Goal: Ask a question

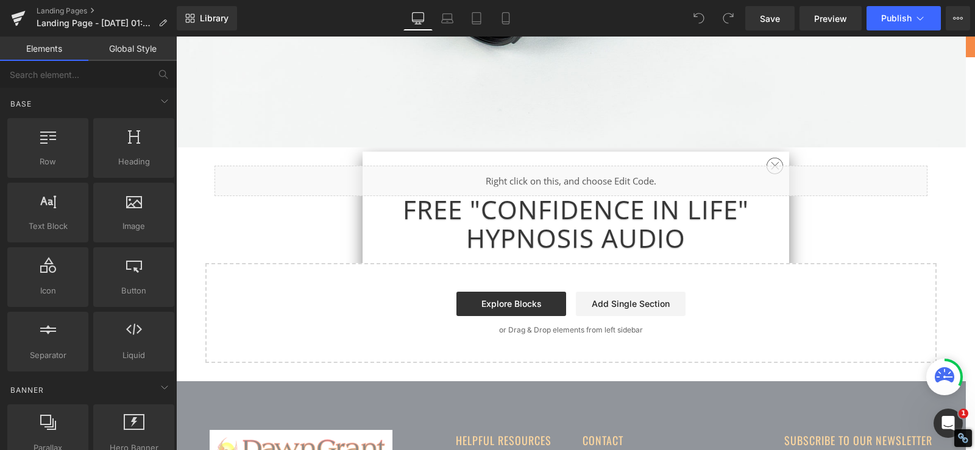
scroll to position [328, 0]
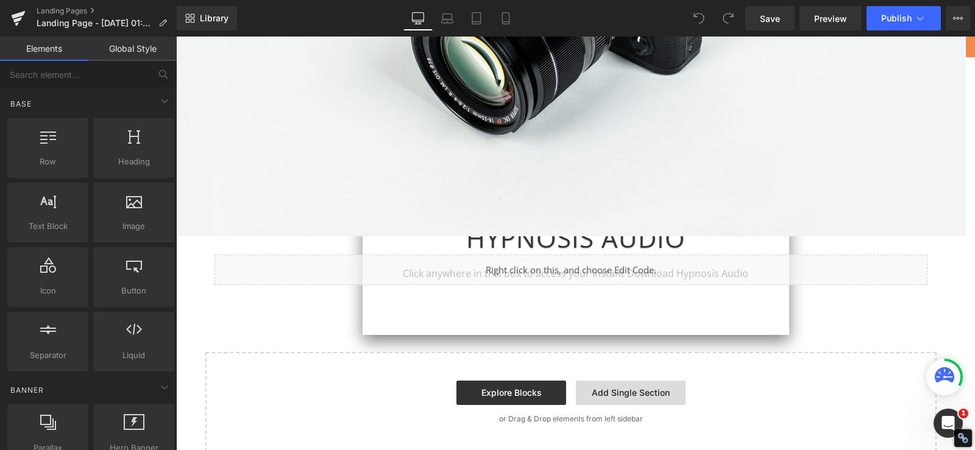
click at [620, 395] on link "Add Single Section" at bounding box center [631, 393] width 110 height 24
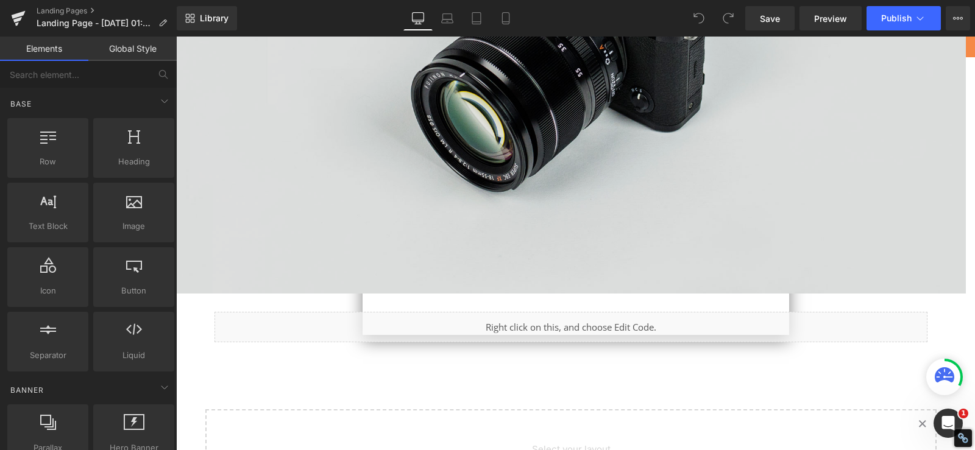
scroll to position [267, 0]
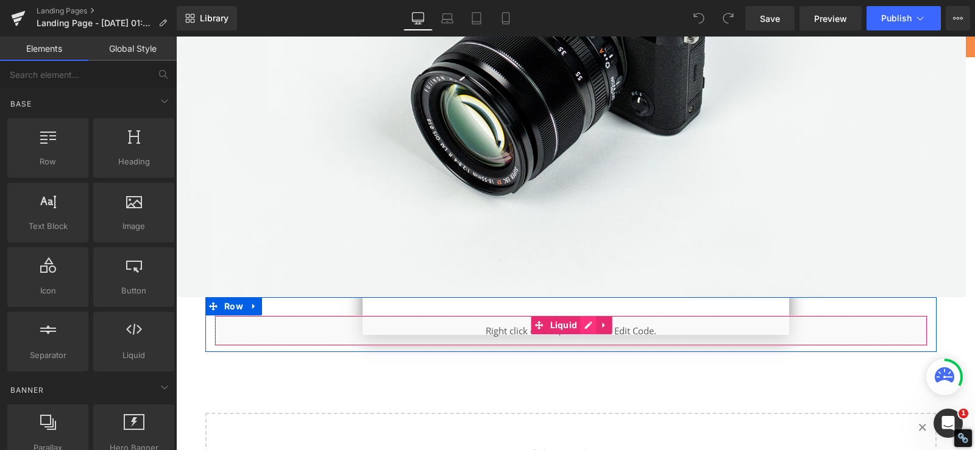
click at [579, 317] on div "Liquid" at bounding box center [570, 331] width 713 height 30
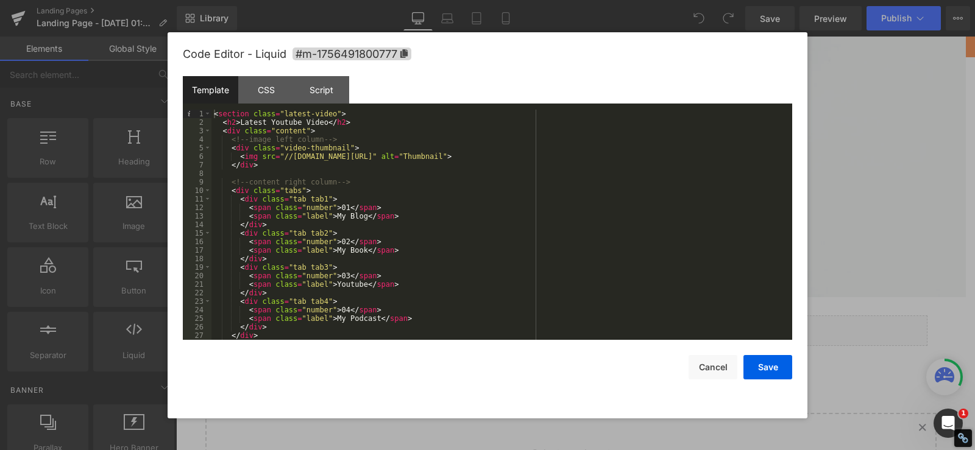
click at [420, 179] on div "< section class = "latest-video" > < h2 > Latest Youtube Video </ h2 > < div cl…" at bounding box center [499, 233] width 576 height 247
click at [266, 94] on div "CSS" at bounding box center [265, 89] width 55 height 27
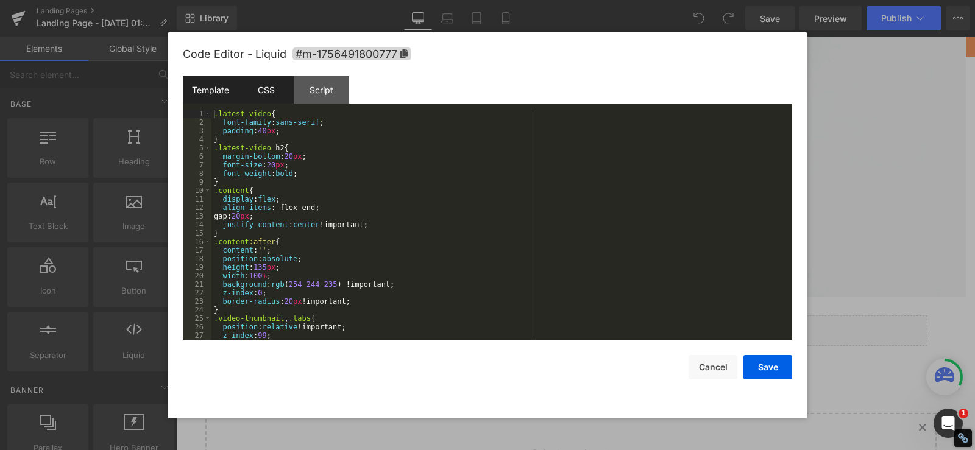
click at [210, 88] on div "Template" at bounding box center [210, 89] width 55 height 27
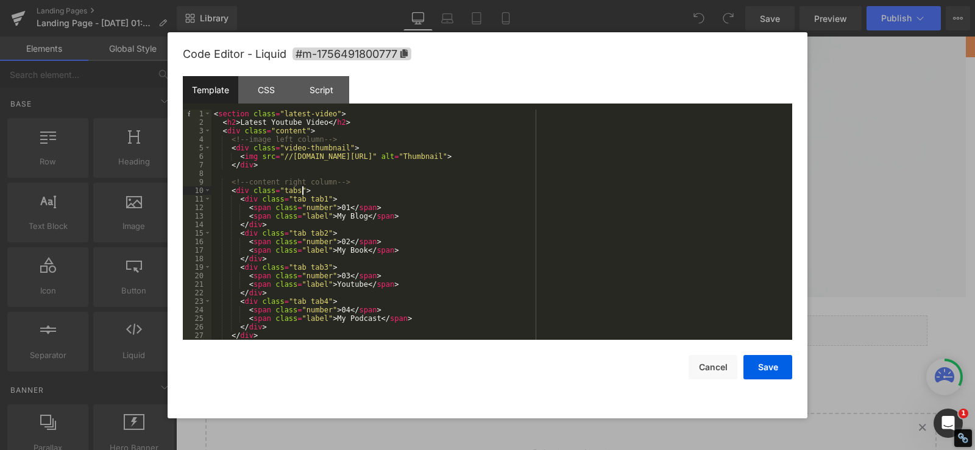
click at [360, 191] on div "< section class = "latest-video" > < h2 > Latest Youtube Video </ h2 > < div cl…" at bounding box center [499, 233] width 576 height 247
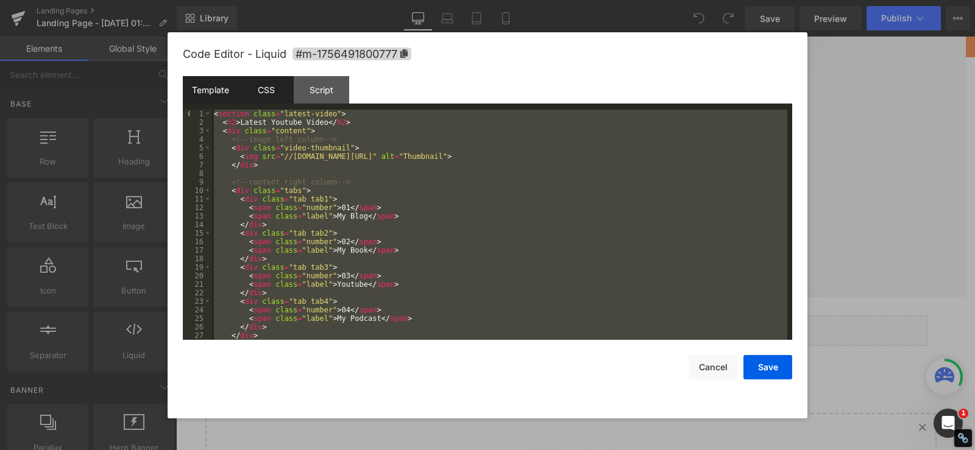
click at [260, 88] on div "CSS" at bounding box center [265, 89] width 55 height 27
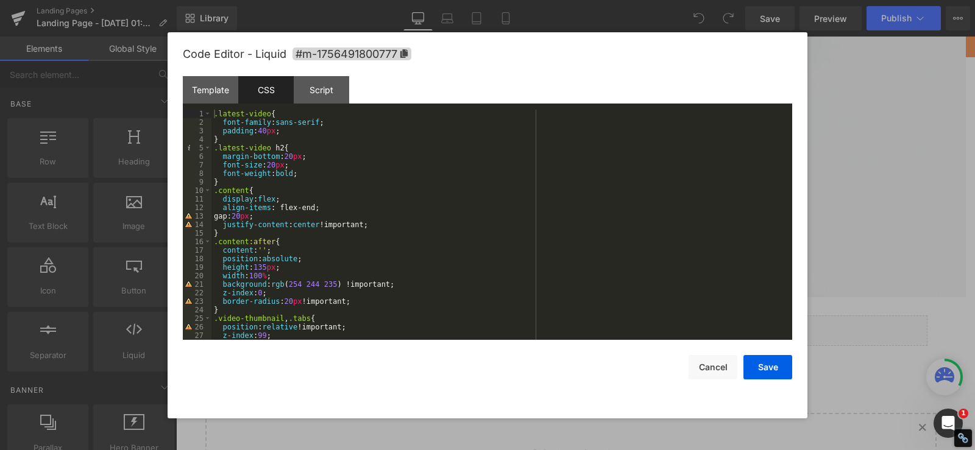
click at [350, 214] on div ".latest-video { font-family : sans-serif ; padding : 40 px ; } .latest-video h2…" at bounding box center [499, 233] width 576 height 247
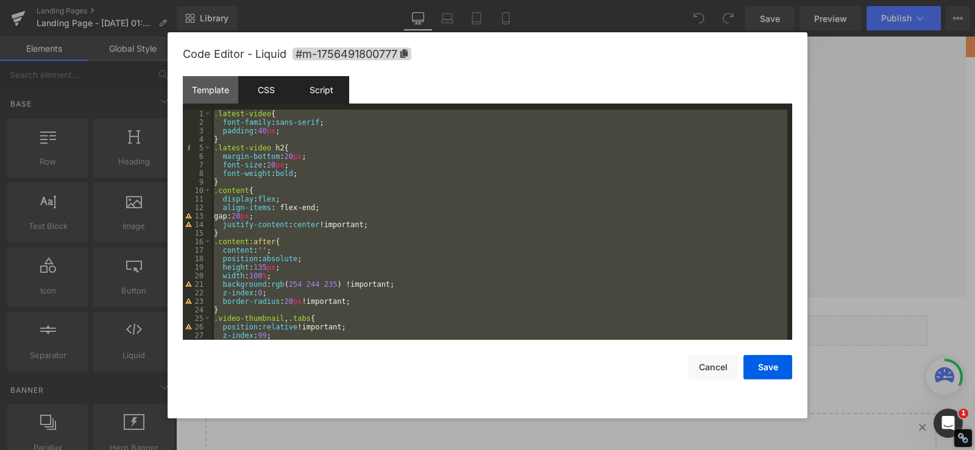
click at [319, 90] on div "Script" at bounding box center [321, 89] width 55 height 27
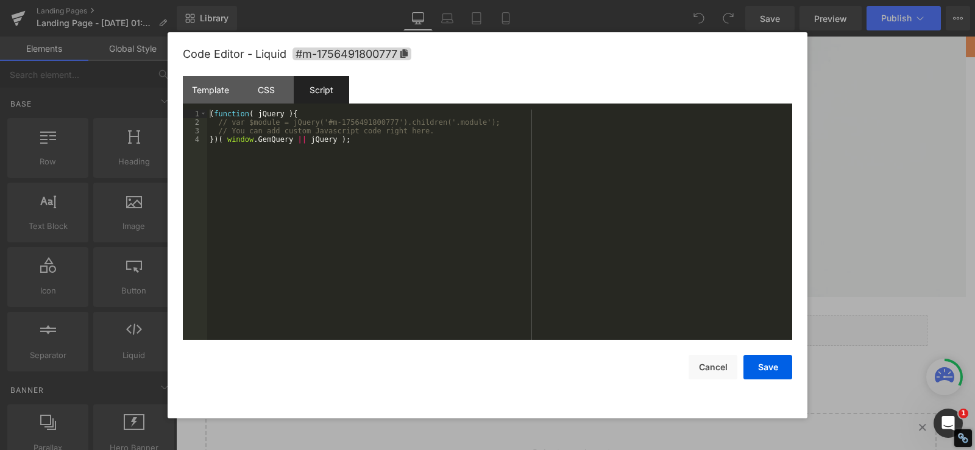
click at [322, 178] on div "( function ( jQuery ) { // var $module = jQuery('#m-1756491800777').children('.…" at bounding box center [499, 233] width 585 height 247
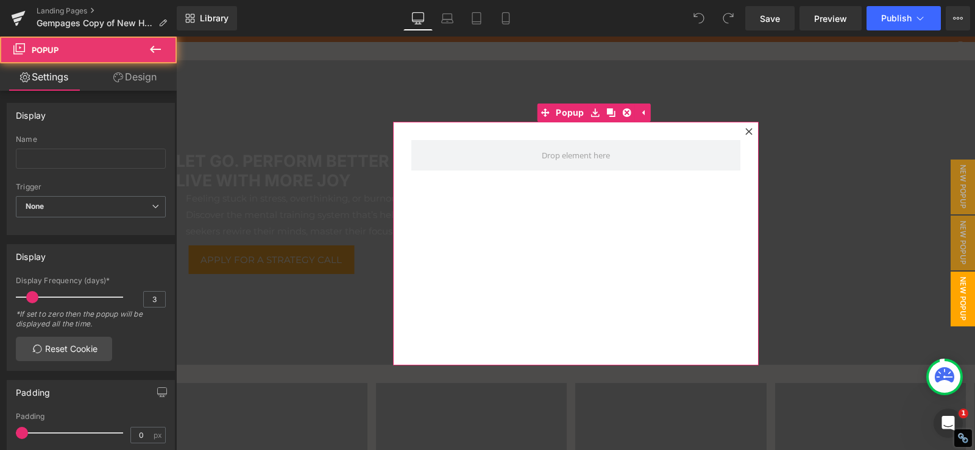
click at [745, 133] on icon at bounding box center [748, 131] width 7 height 7
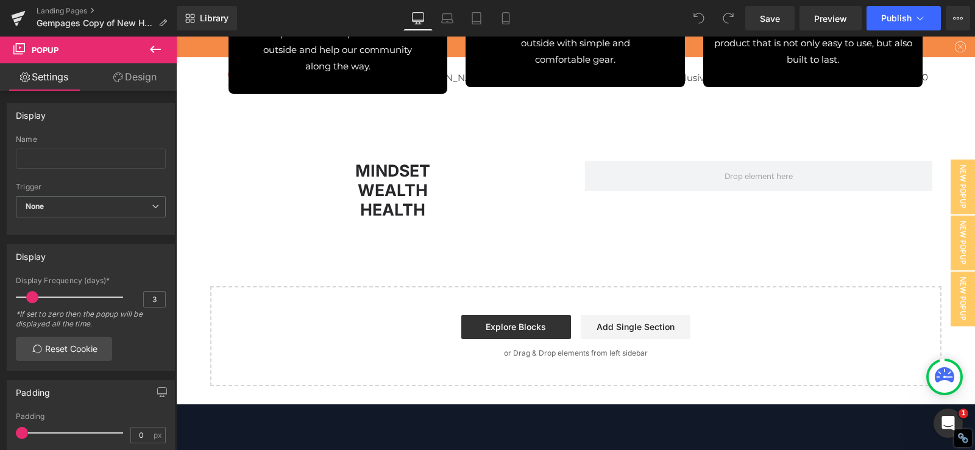
scroll to position [7220, 0]
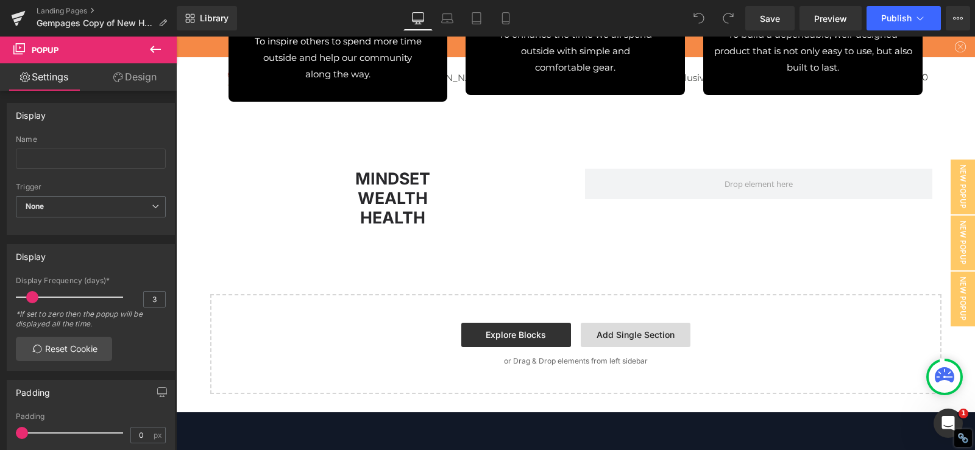
click at [617, 330] on link "Add Single Section" at bounding box center [636, 335] width 110 height 24
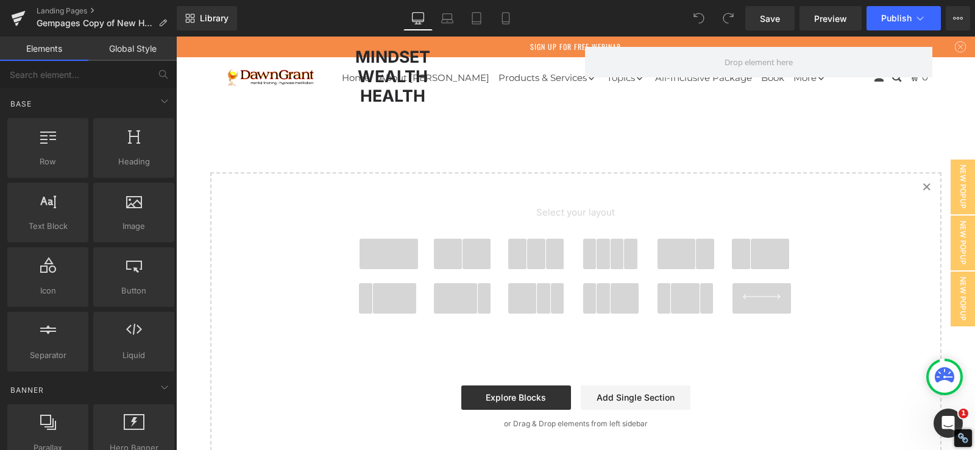
click at [388, 247] on span at bounding box center [388, 254] width 58 height 30
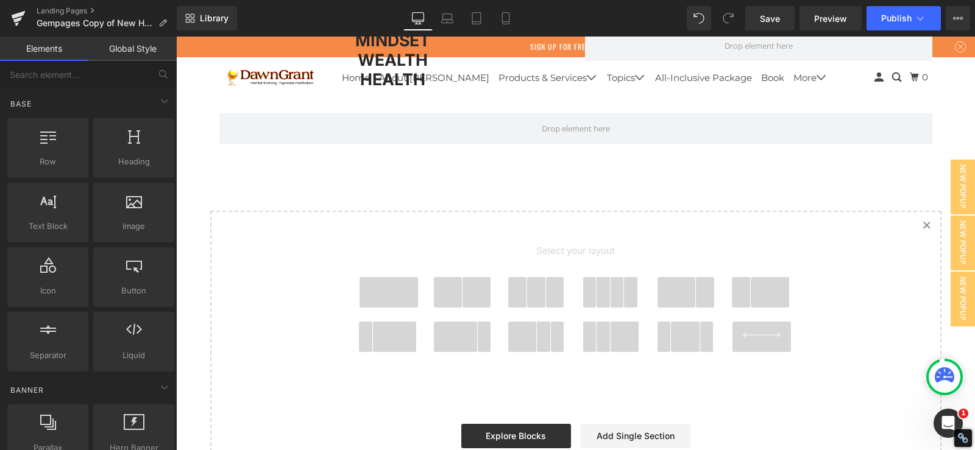
scroll to position [7359, 0]
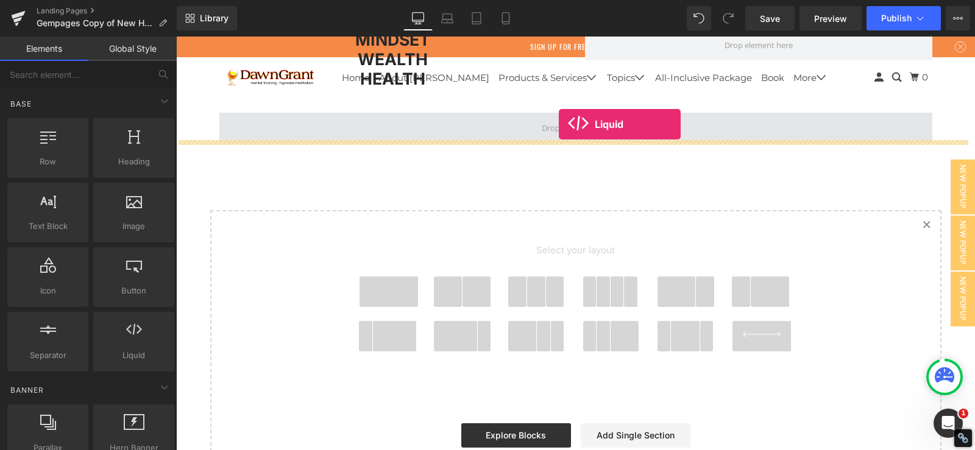
drag, startPoint x: 293, startPoint y: 252, endPoint x: 559, endPoint y: 124, distance: 294.6
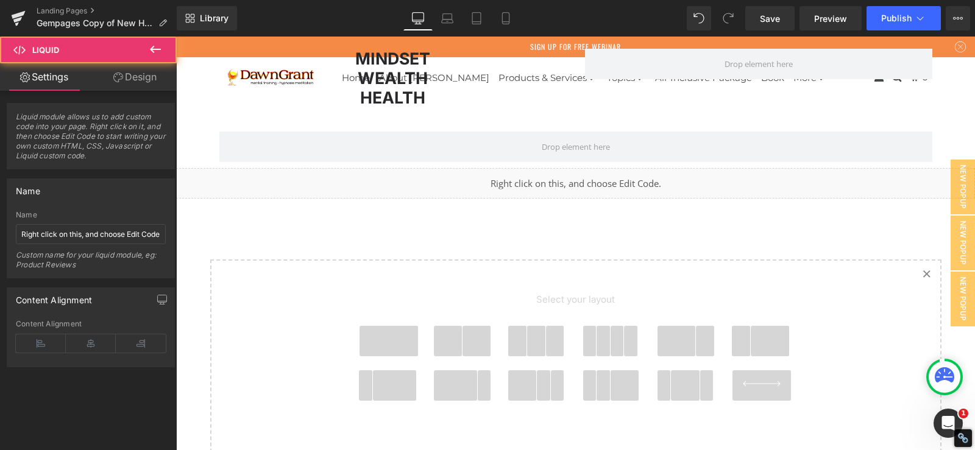
scroll to position [7296, 0]
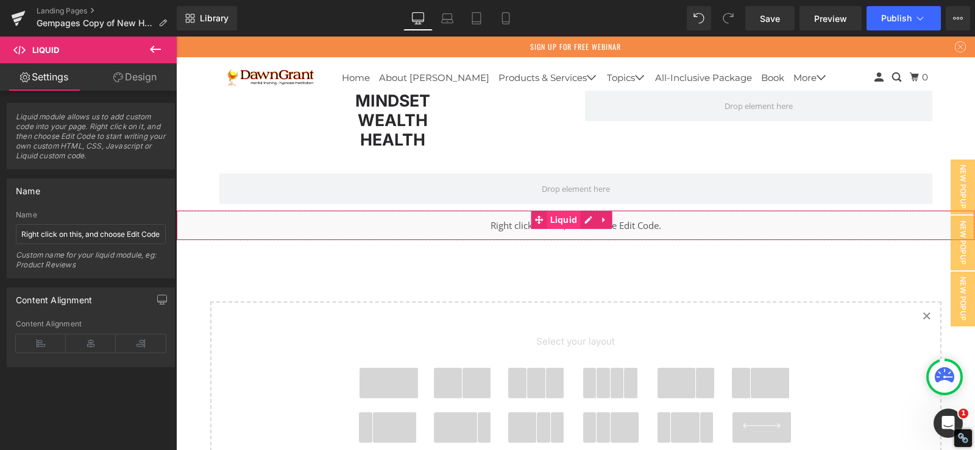
click at [579, 211] on span "Liquid" at bounding box center [564, 220] width 34 height 18
click at [586, 210] on div "Liquid" at bounding box center [575, 225] width 799 height 30
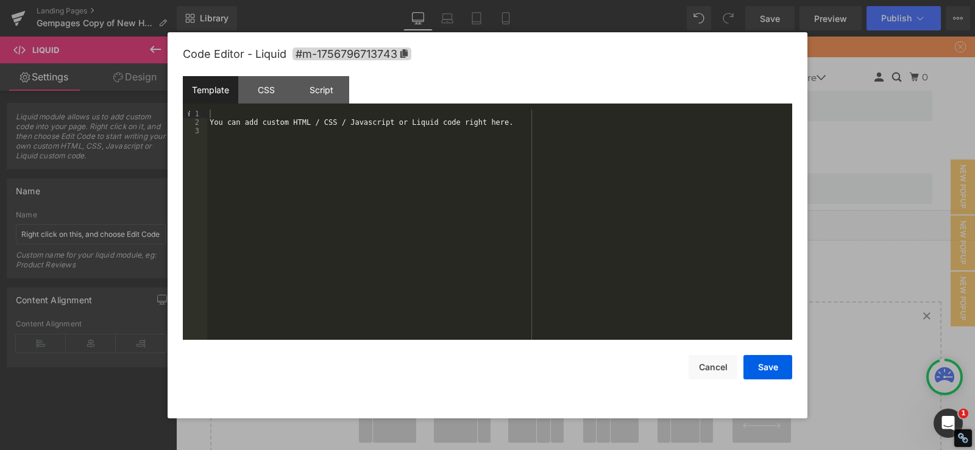
click at [208, 90] on div "Template" at bounding box center [210, 89] width 55 height 27
click at [286, 138] on div "You can add custom HTML / CSS / Javascript or Liquid code right here." at bounding box center [499, 233] width 585 height 247
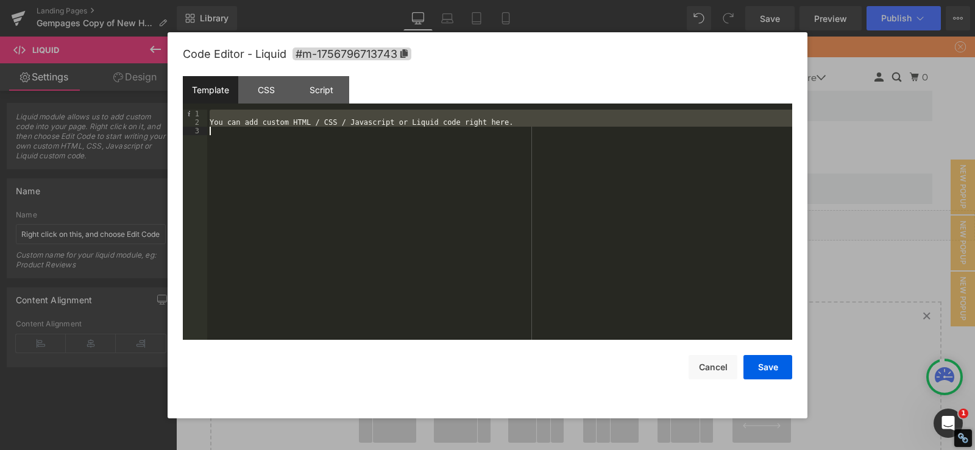
scroll to position [17, 0]
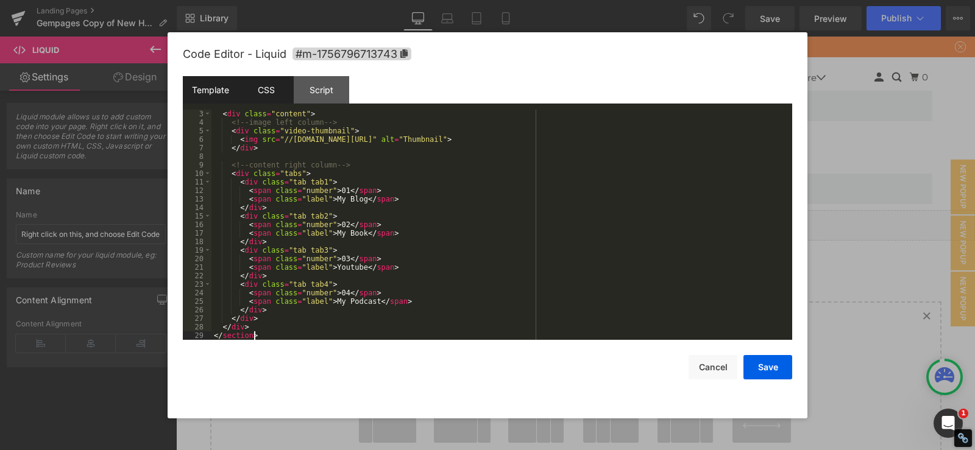
click at [268, 99] on div "CSS" at bounding box center [265, 89] width 55 height 27
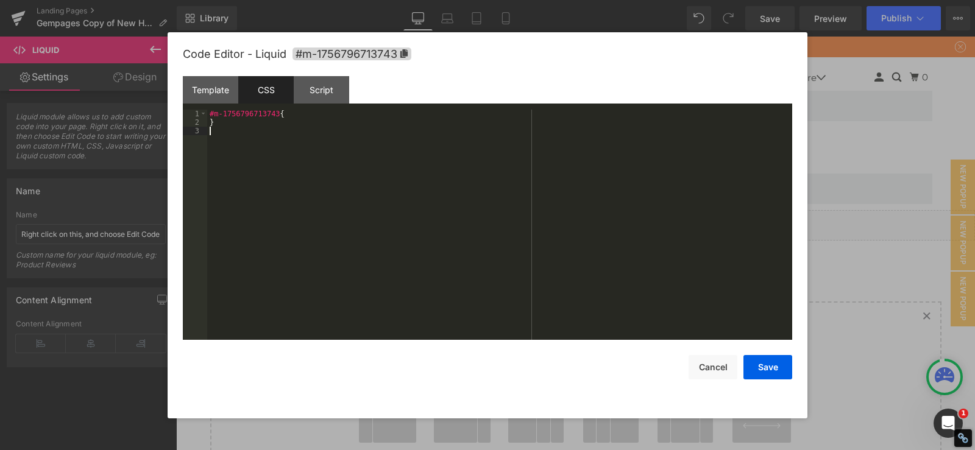
click at [299, 180] on div "#m-1756796713743 { }" at bounding box center [499, 233] width 585 height 247
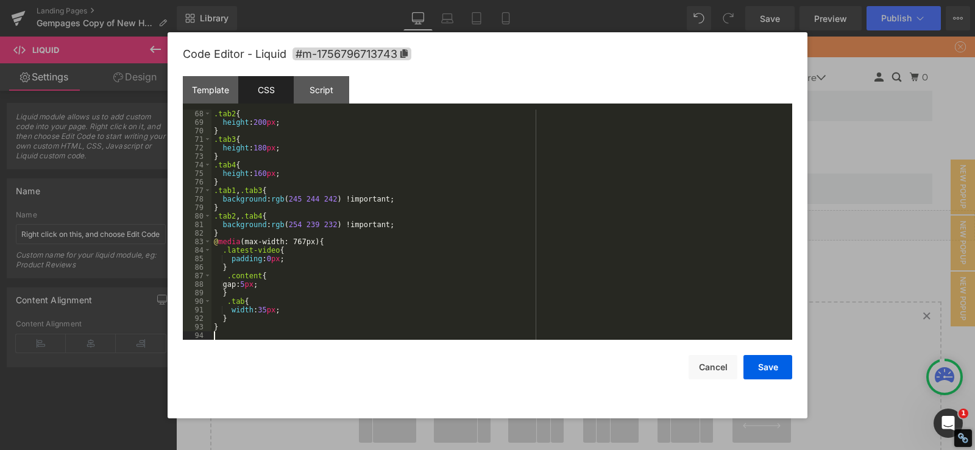
scroll to position [571, 0]
click at [319, 94] on div "Script" at bounding box center [321, 89] width 55 height 27
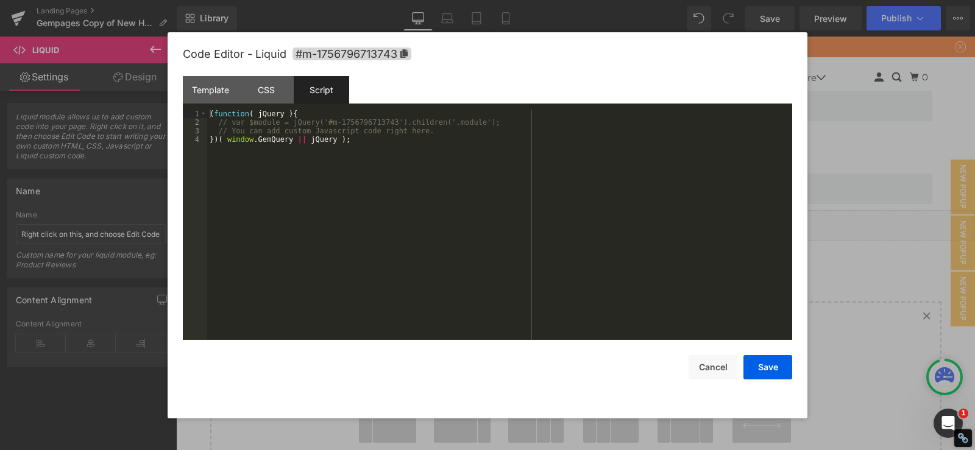
click at [333, 198] on div "( function ( jQuery ) { // var $module = jQuery('#m-1756796713743').children('.…" at bounding box center [499, 233] width 585 height 247
click at [773, 369] on button "Save" at bounding box center [767, 367] width 49 height 24
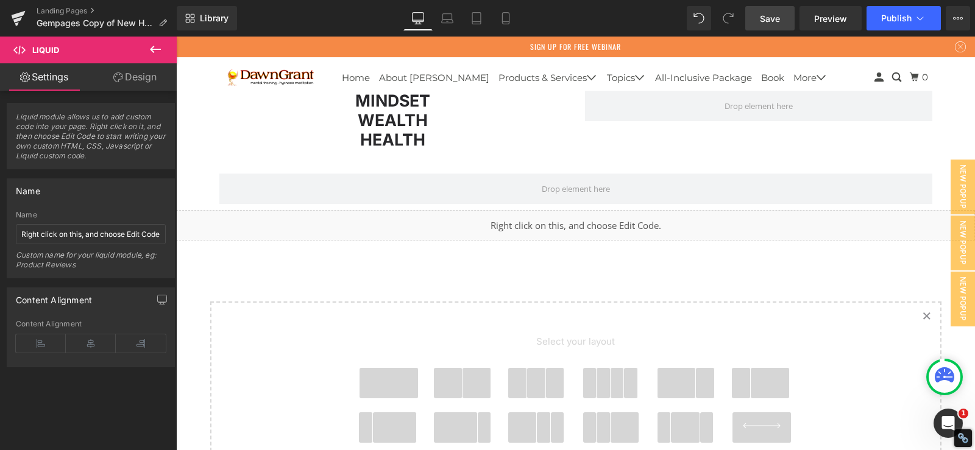
click at [775, 22] on span "Save" at bounding box center [770, 18] width 20 height 13
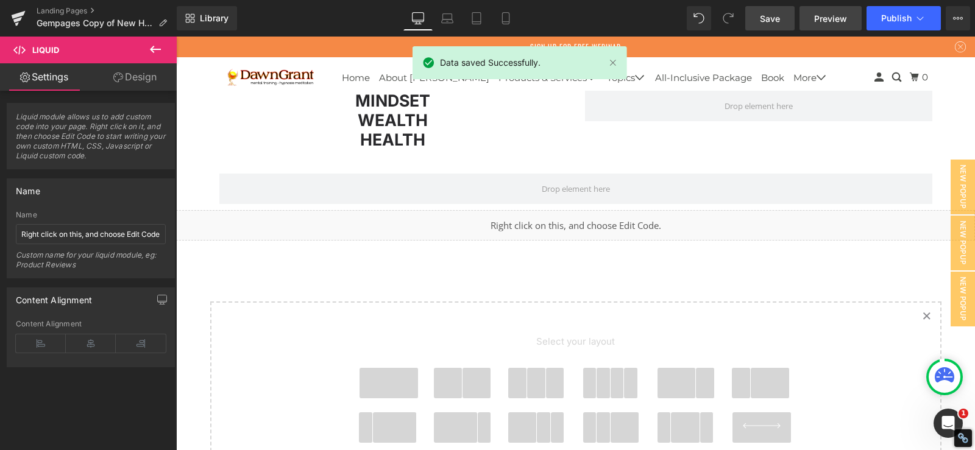
click at [823, 14] on span "Preview" at bounding box center [830, 18] width 33 height 13
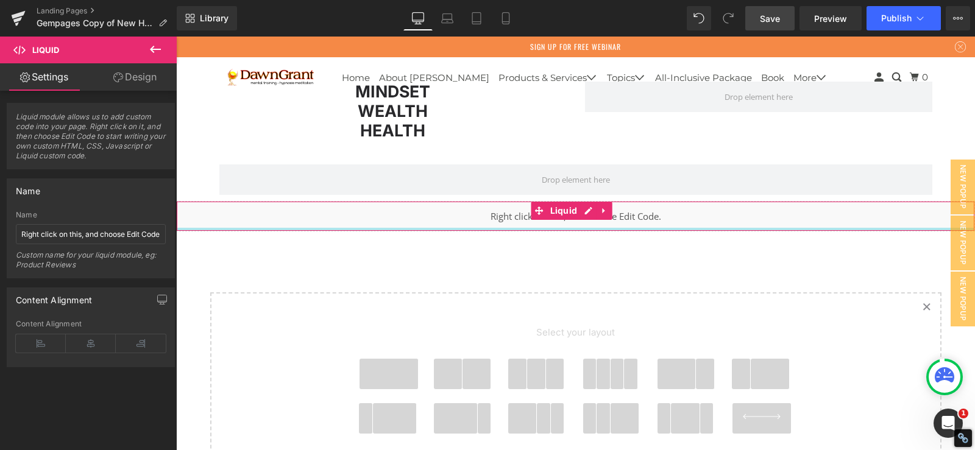
scroll to position [7123, 0]
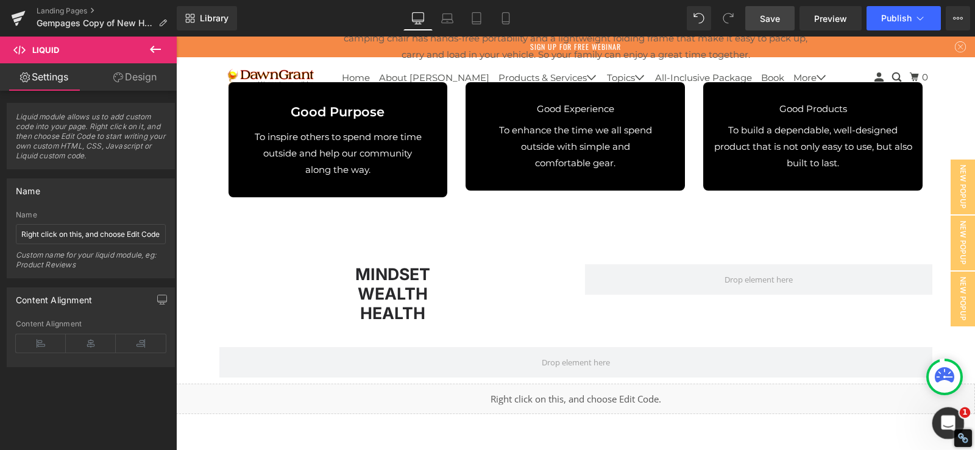
click at [946, 423] on icon "Open Intercom Messenger" at bounding box center [946, 422] width 20 height 20
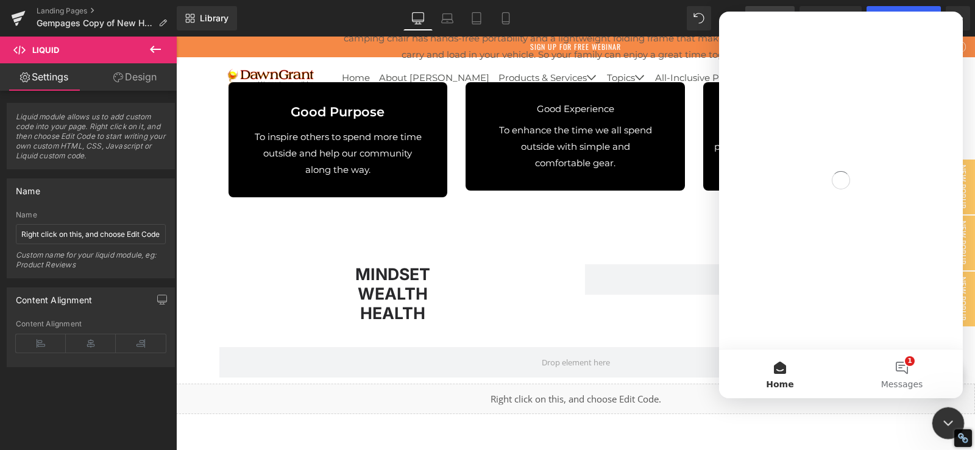
scroll to position [0, 0]
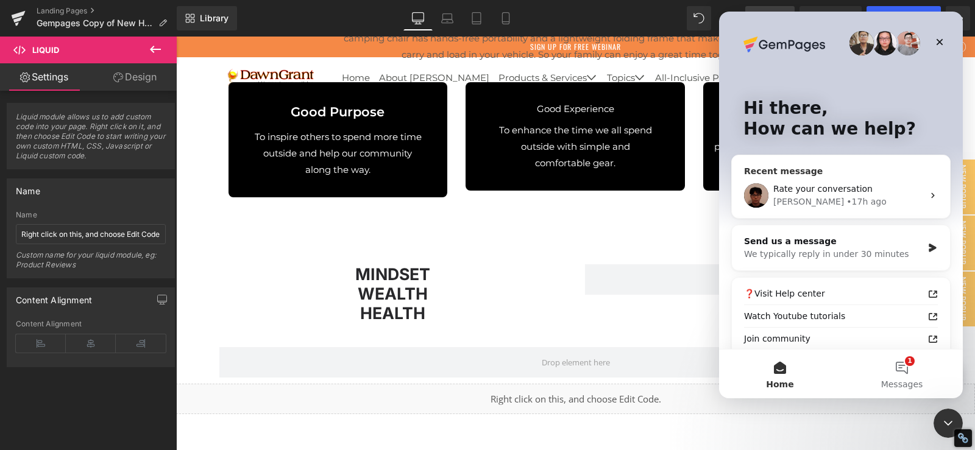
click at [825, 193] on span "Rate your conversation" at bounding box center [822, 189] width 99 height 10
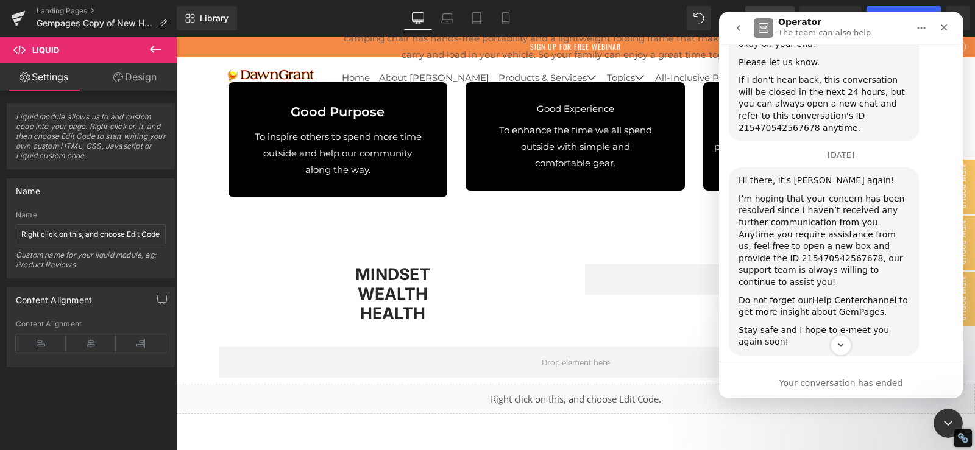
scroll to position [5411, 0]
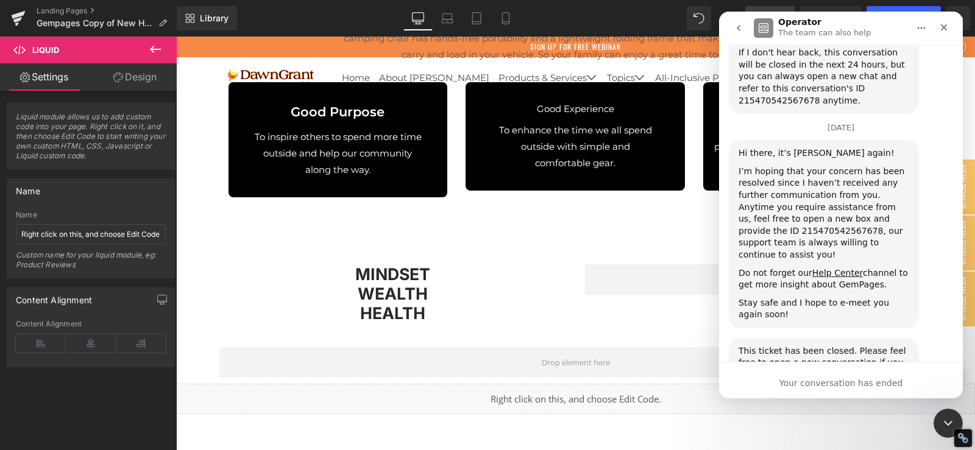
click at [779, 402] on div "Help Kyle understand how they’re doing: Operator • 17h ago" at bounding box center [824, 421] width 190 height 38
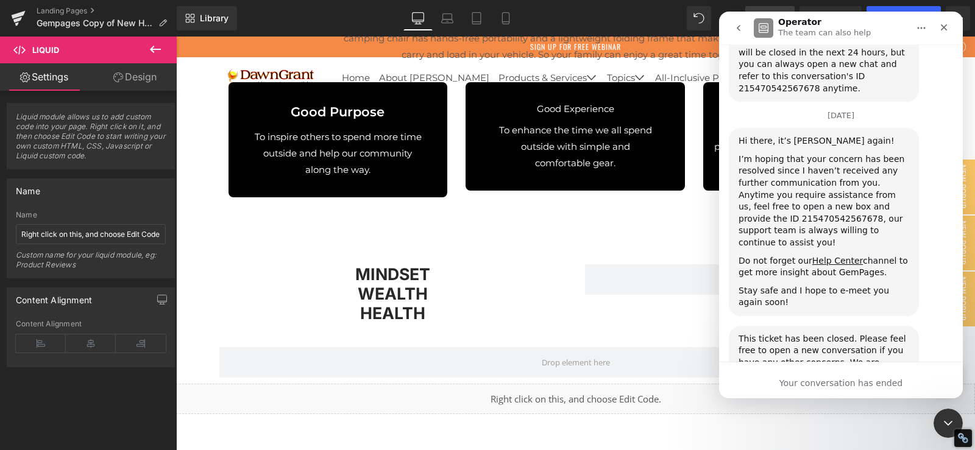
click at [738, 25] on icon "go back" at bounding box center [739, 28] width 10 height 10
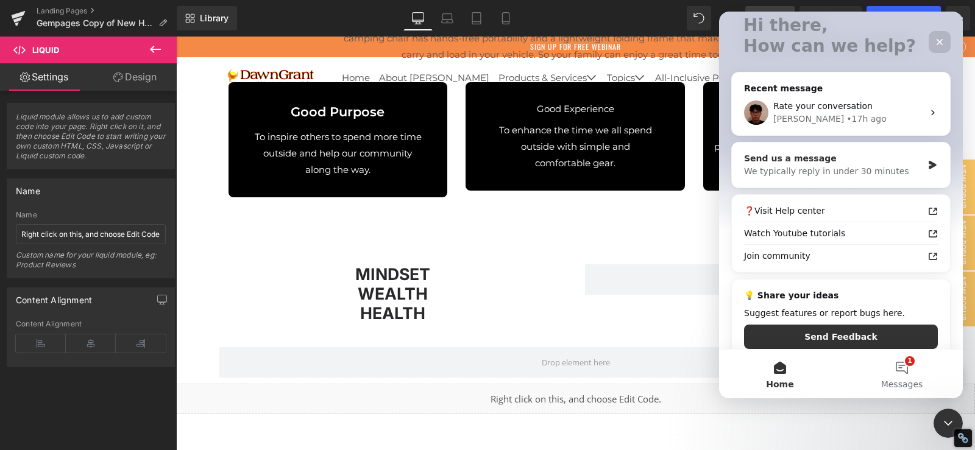
scroll to position [98, 0]
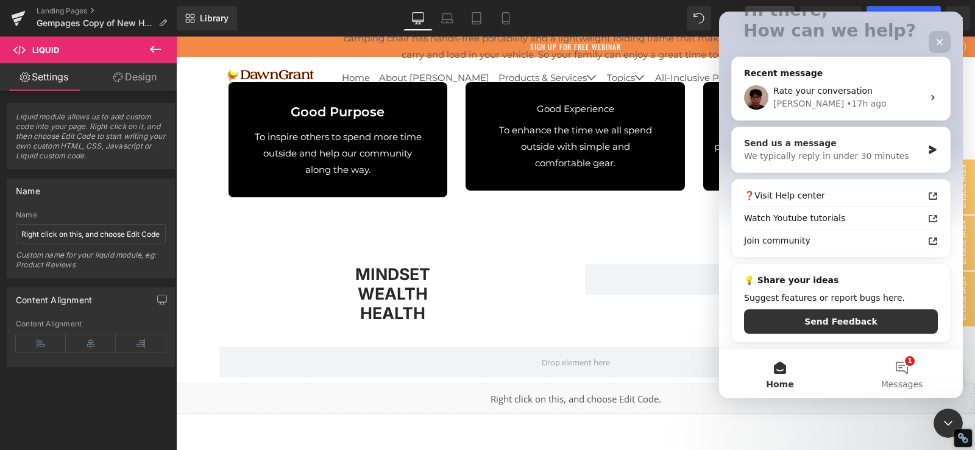
click at [821, 136] on div "Send us a message We typically reply in under 30 minutes" at bounding box center [841, 149] width 218 height 45
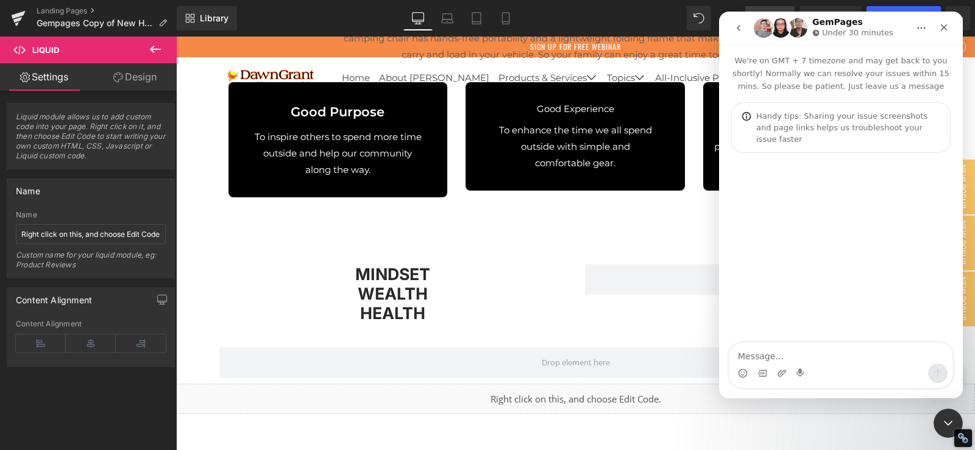
click at [817, 358] on textarea "Message…" at bounding box center [840, 353] width 223 height 21
type textarea "Hello plz help"
click at [786, 26] on h1 "Operator" at bounding box center [799, 22] width 43 height 9
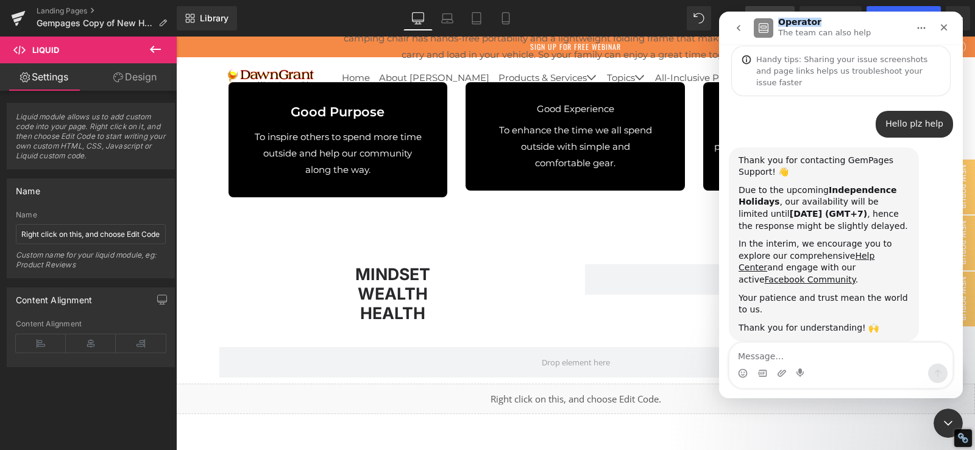
scroll to position [57, 0]
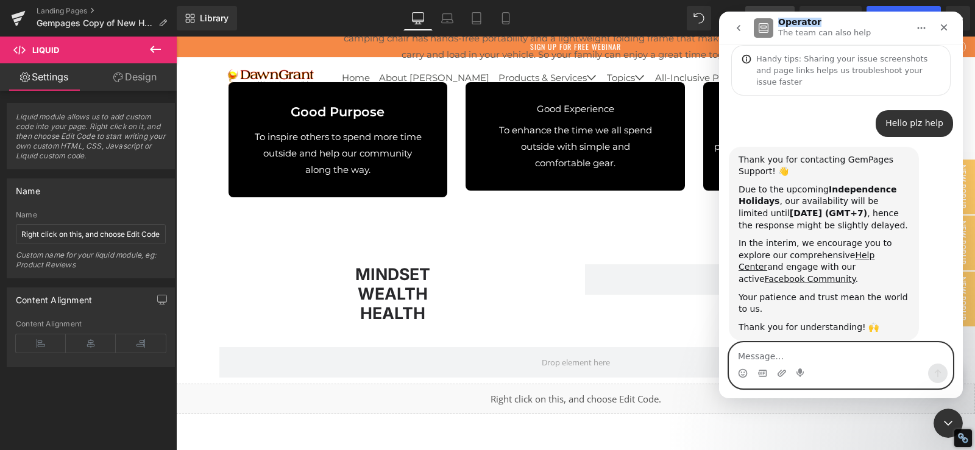
click at [794, 355] on textarea "Message…" at bounding box center [840, 353] width 223 height 21
click at [815, 344] on textarea "Message…" at bounding box center [840, 353] width 223 height 21
paste textarea "Please ask customer support to help immediately."
type textarea "Please ask customer support to help immediately."
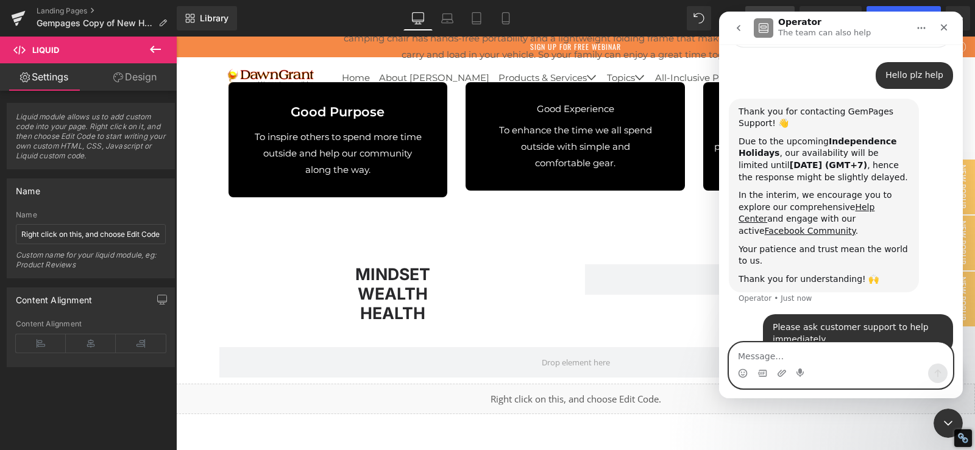
click at [830, 355] on textarea "Message…" at bounding box center [840, 353] width 223 height 21
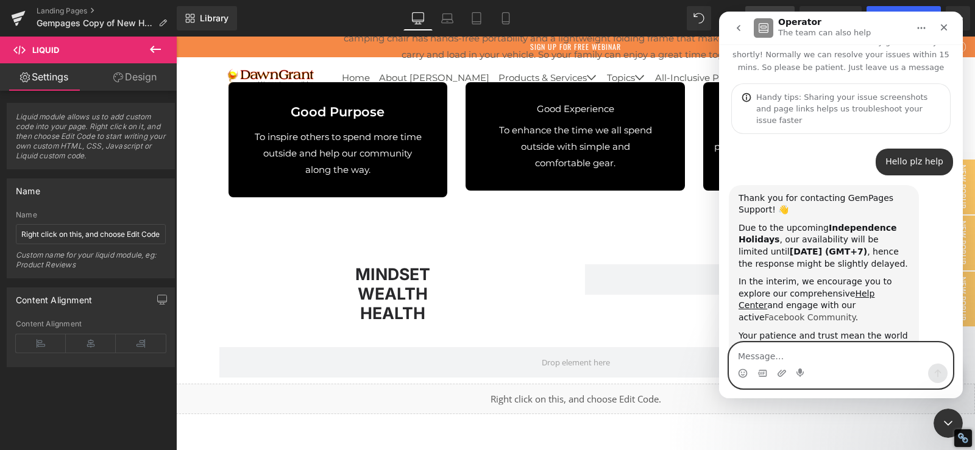
scroll to position [0, 0]
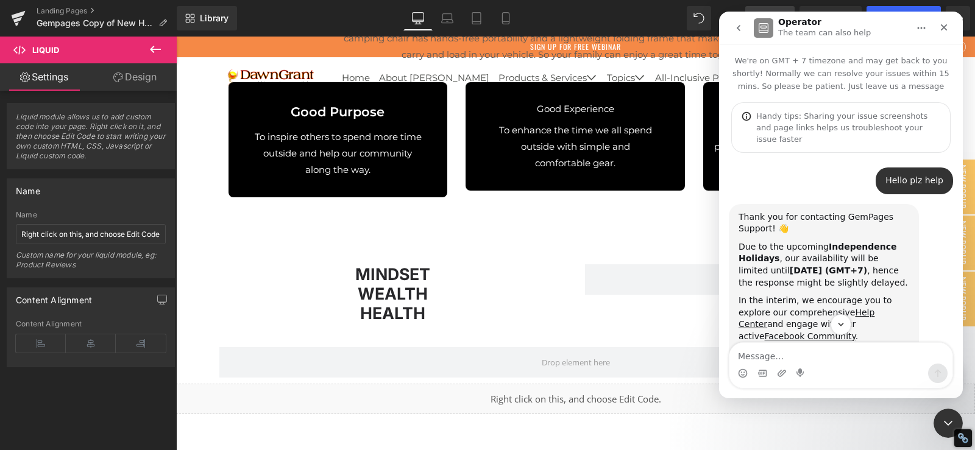
click at [785, 115] on div "Handy tips: Sharing your issue screenshots and page links helps us troubleshoot…" at bounding box center [848, 127] width 184 height 35
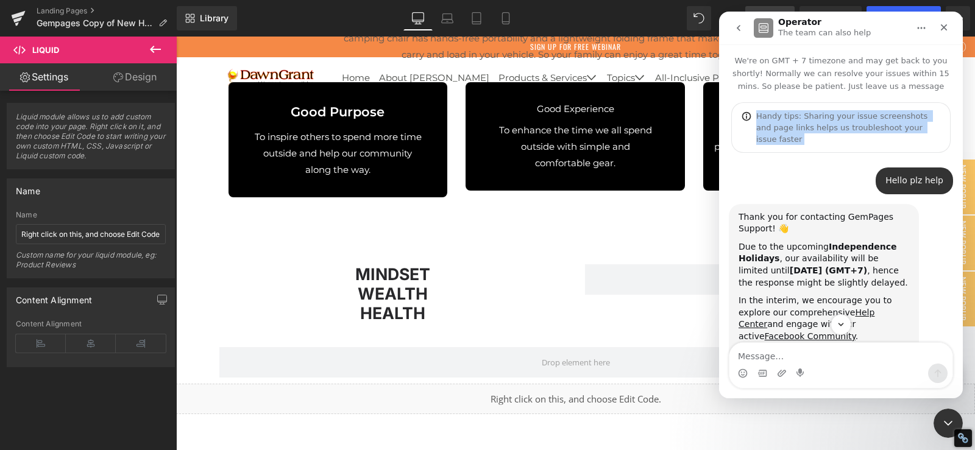
click at [785, 115] on div "Handy tips: Sharing your issue screenshots and page links helps us troubleshoot…" at bounding box center [848, 127] width 184 height 35
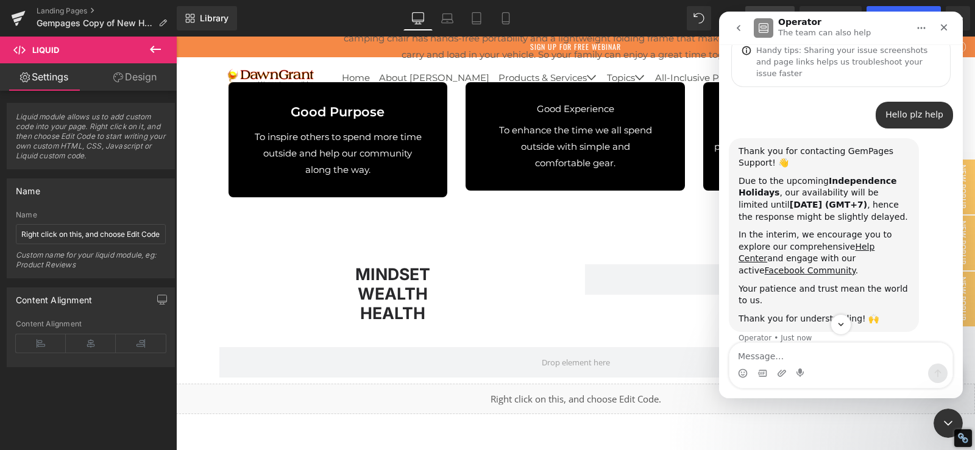
scroll to position [105, 0]
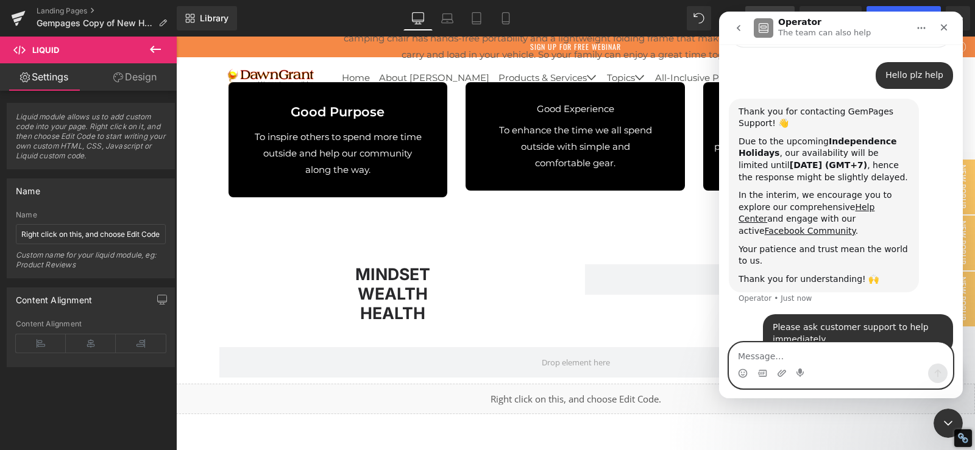
click at [784, 356] on textarea "Message…" at bounding box center [840, 353] width 223 height 21
paste textarea "Please ask customer support to help immediately."
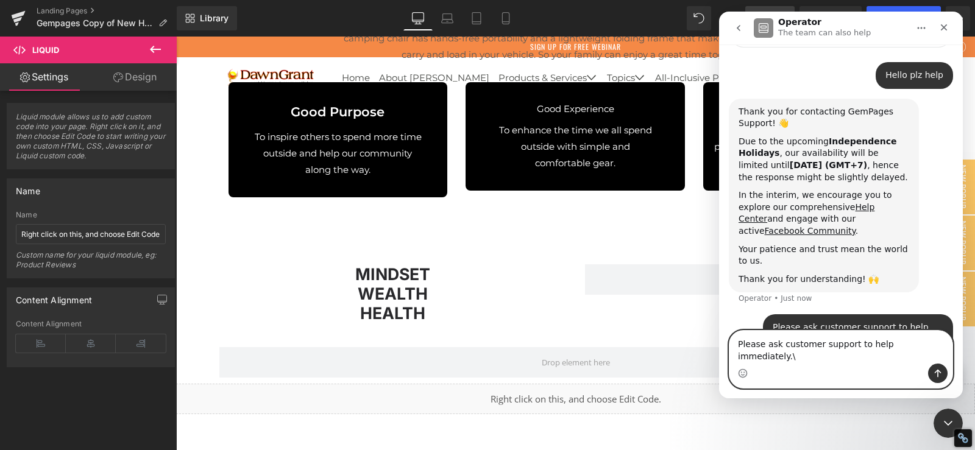
type textarea "Please ask customer support to help immediately."
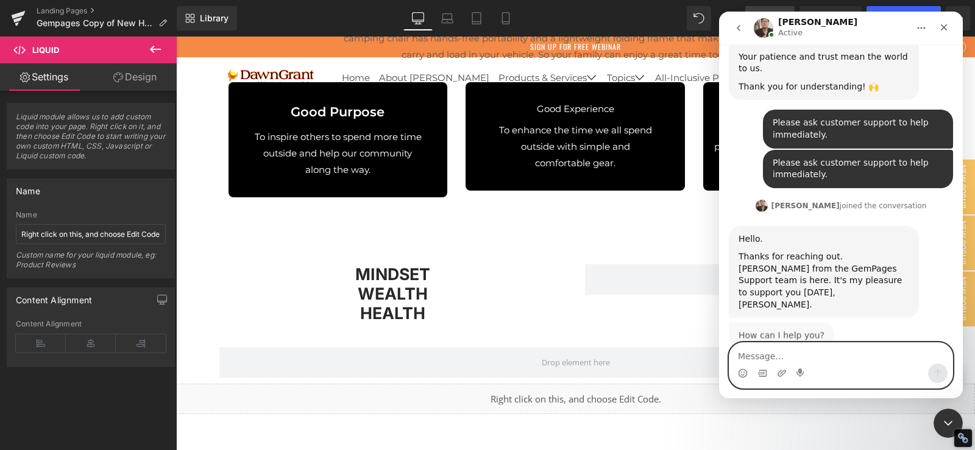
scroll to position [279, 0]
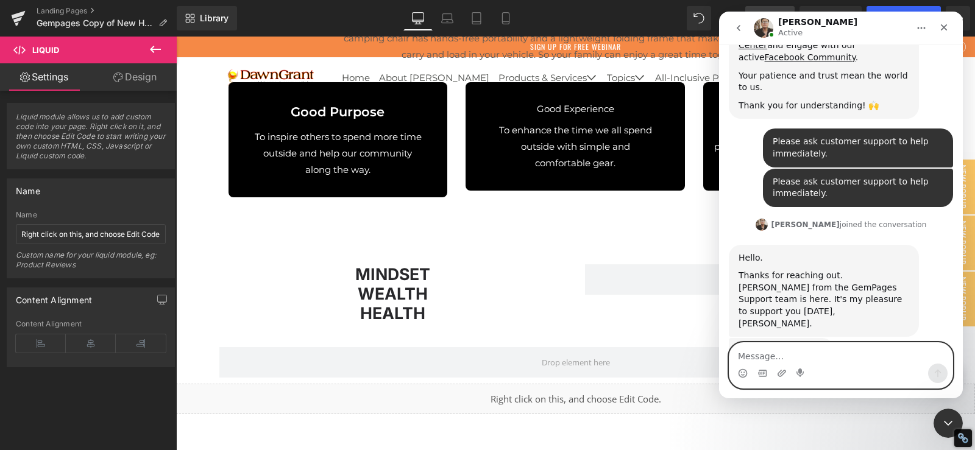
click at [771, 357] on textarea "Message…" at bounding box center [840, 353] width 223 height 21
click at [865, 359] on textarea "Message…" at bounding box center [840, 353] width 223 height 21
paste textarea "Can we convert the Figma project to this? Can the project come here directly?"
type textarea "Can we convert the Figma project to this? Can the project come here directly?"
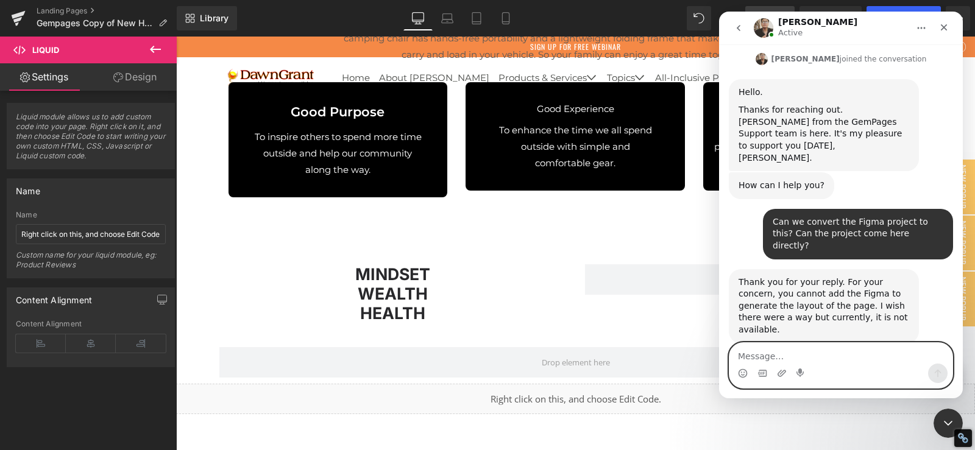
scroll to position [447, 0]
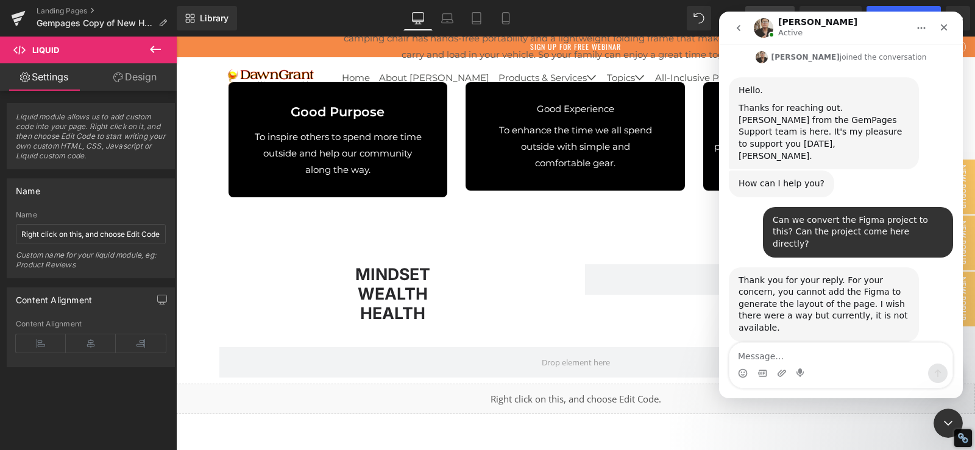
click at [796, 275] on div "Thank you for your reply. For your concern, you cannot add the Figma to generat…" at bounding box center [823, 305] width 171 height 60
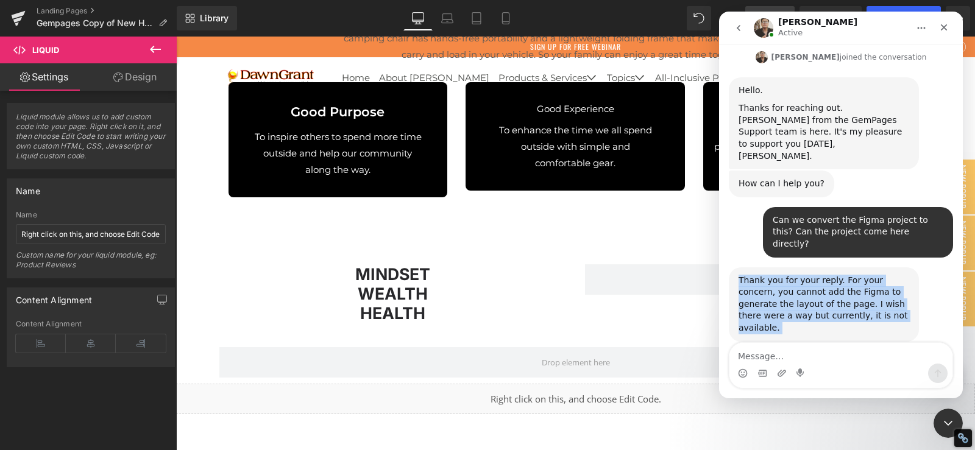
copy div "Thank you for your reply. For your concern, you cannot add the Figma to generat…"
click at [823, 366] on div "Intercom messenger" at bounding box center [840, 373] width 223 height 19
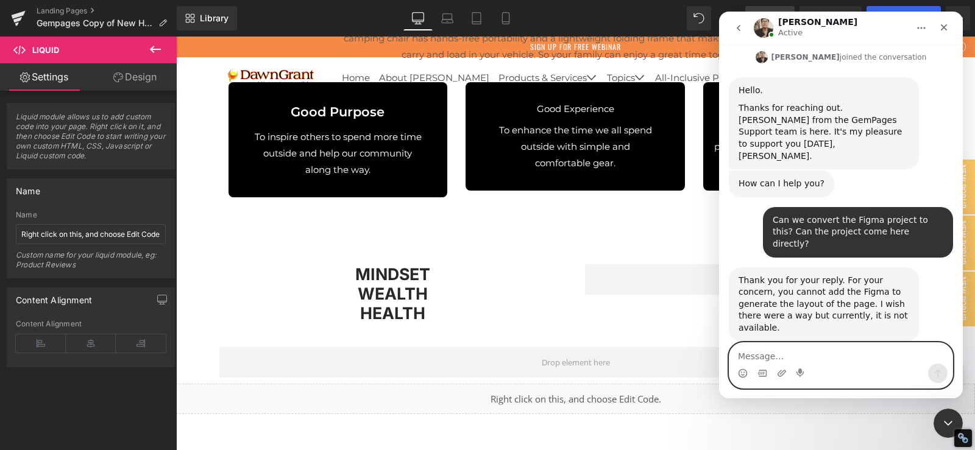
click at [822, 355] on textarea "Message…" at bounding box center [840, 353] width 223 height 21
paste textarea "Thank you for your reply. For your concern, you cannot add the Figma to generat…"
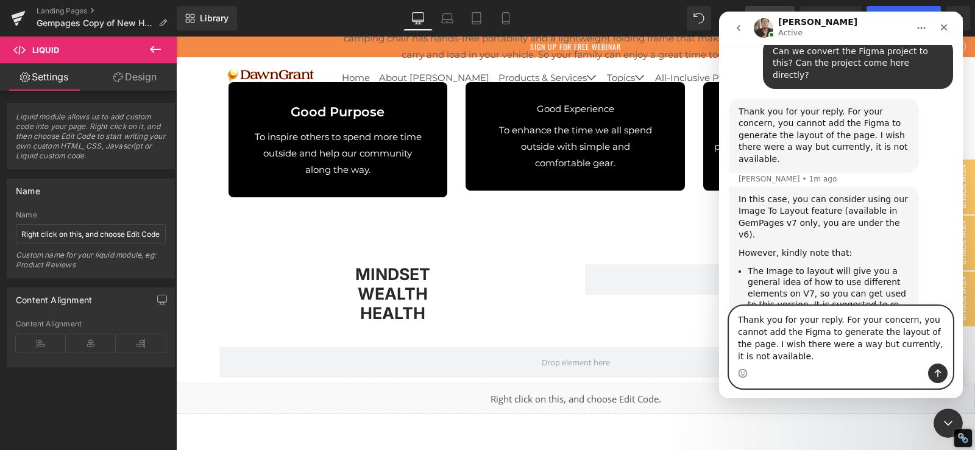
scroll to position [716, 0]
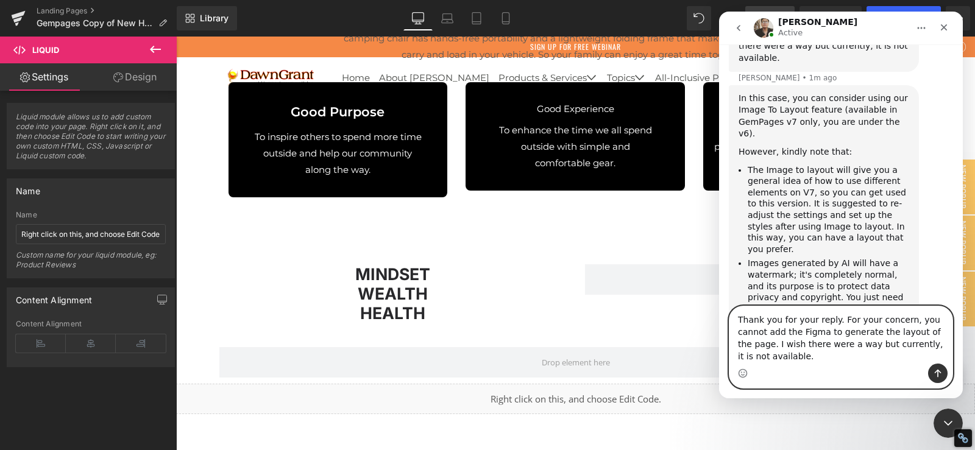
click at [794, 330] on textarea "Thank you for your reply. For your concern, you cannot add the Figma to generat…" at bounding box center [840, 334] width 223 height 57
paste textarea "is block is here, how should we do it?"
type textarea "This block is here, how should we do it?"
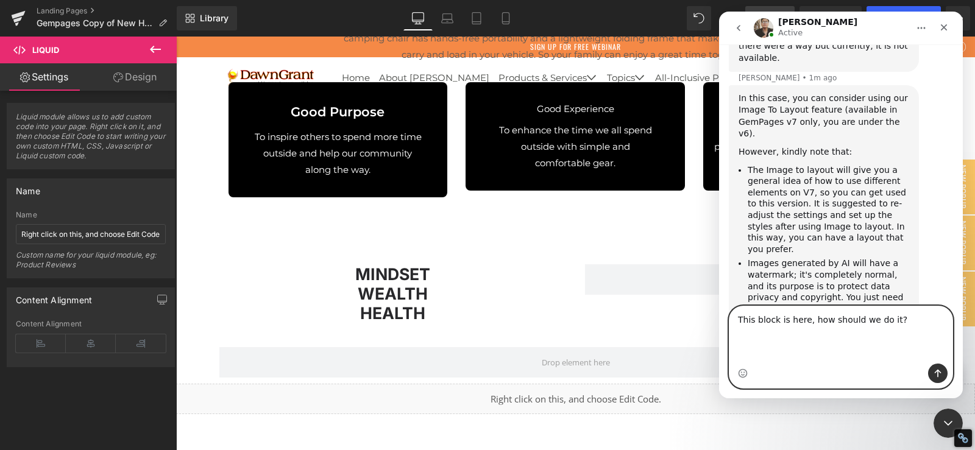
scroll to position [680, 0]
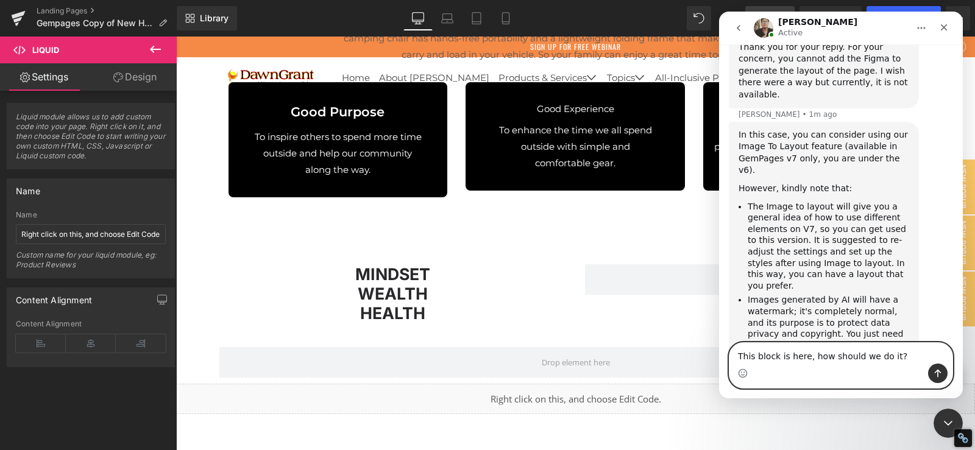
click at [841, 361] on textarea "This block is here, how should we do it?" at bounding box center [840, 353] width 223 height 21
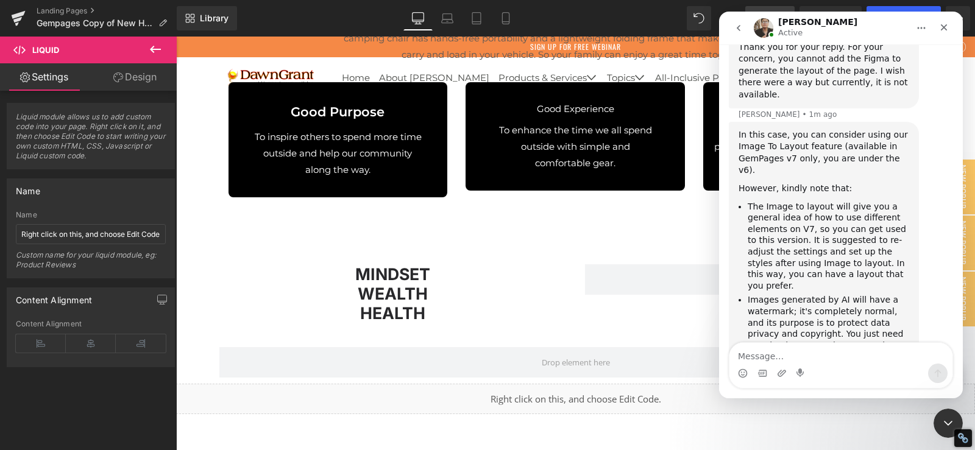
click at [775, 370] on div "Intercom messenger" at bounding box center [840, 373] width 223 height 19
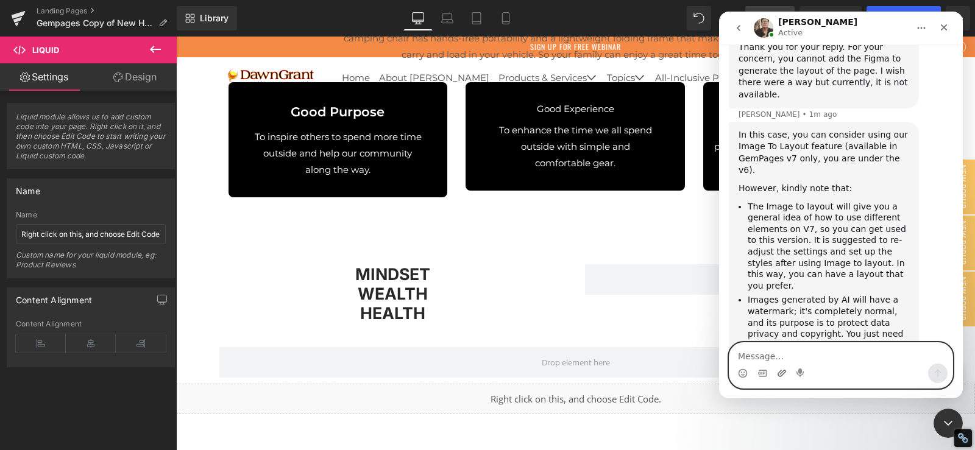
click at [779, 370] on icon "Upload attachment" at bounding box center [782, 374] width 10 height 10
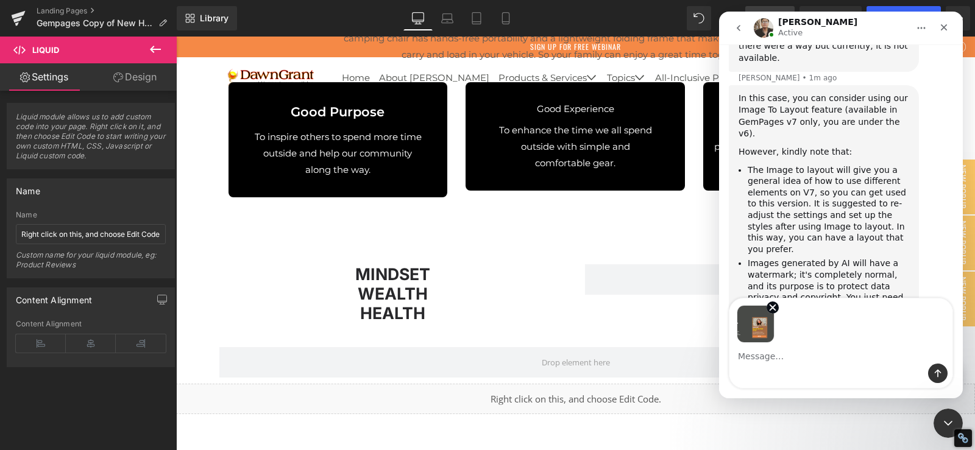
scroll to position [724, 0]
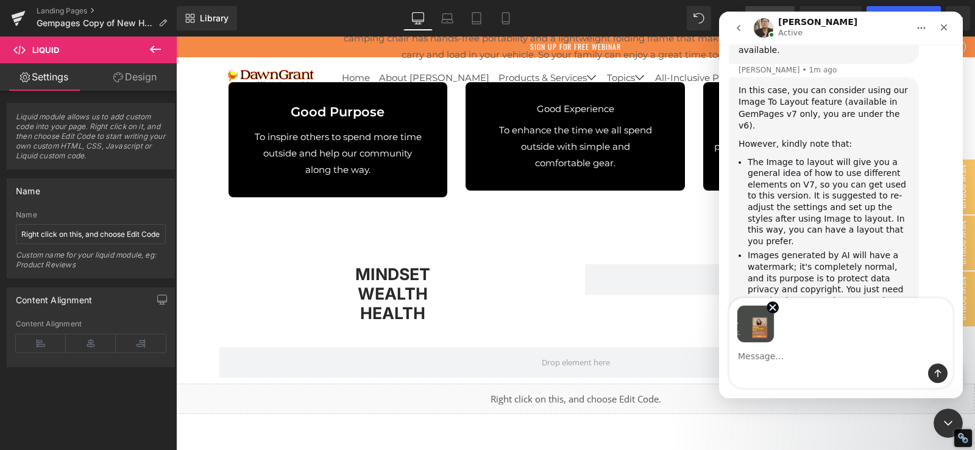
type textarea "This block is here, how should we do it?"
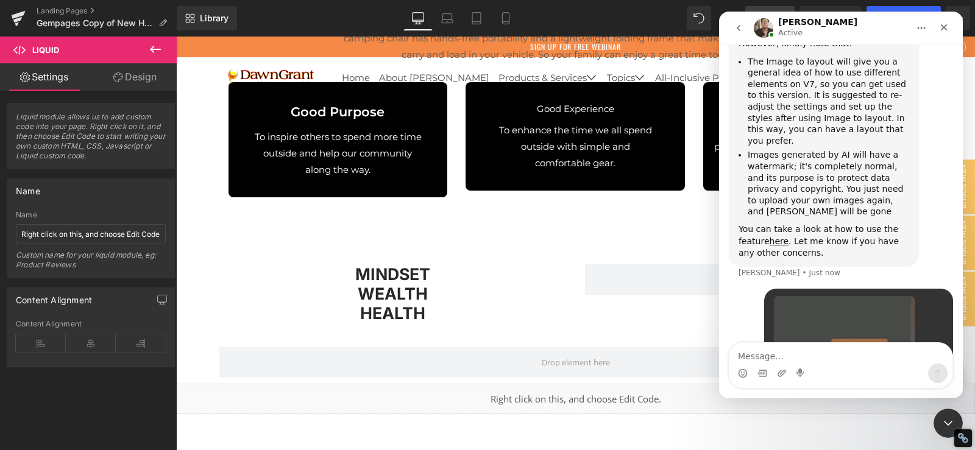
scroll to position [798, 0]
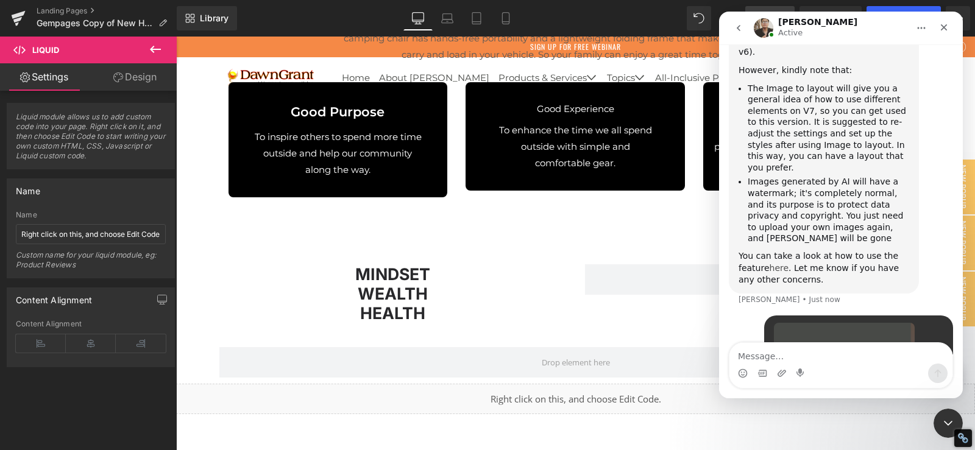
click at [769, 263] on link "here" at bounding box center [778, 268] width 19 height 10
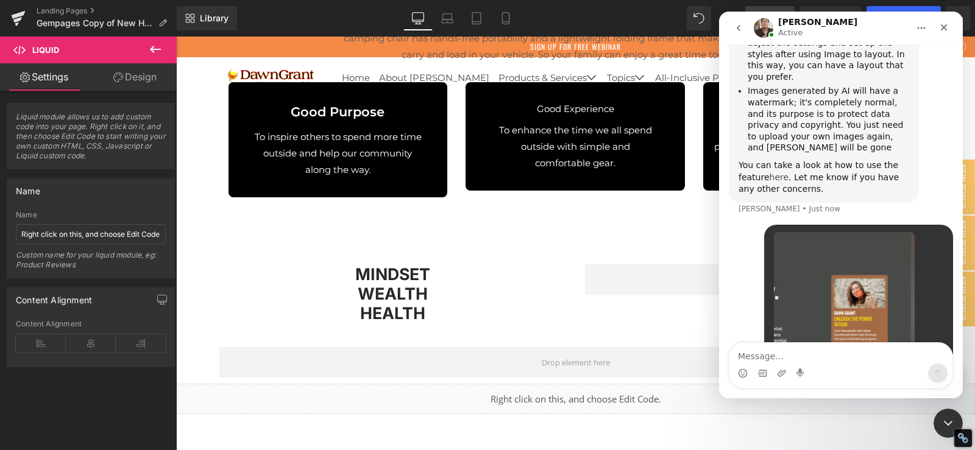
scroll to position [928, 0]
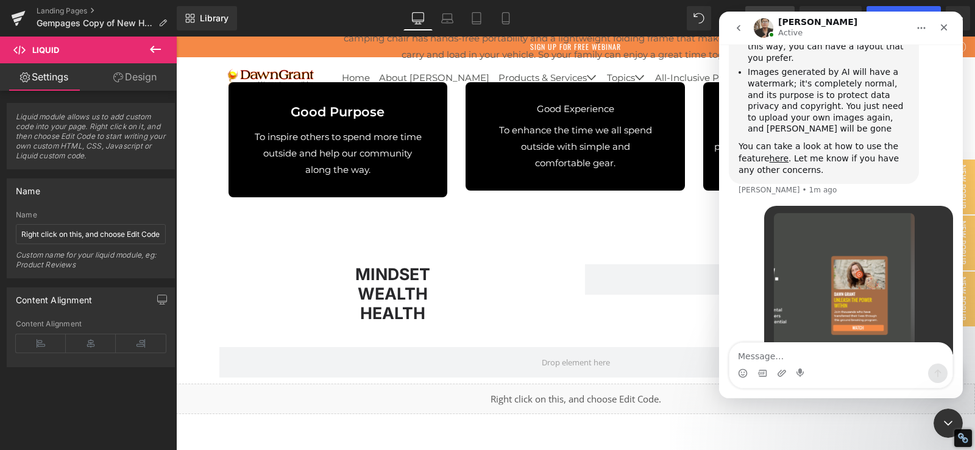
click at [776, 392] on div "Let me check it." at bounding box center [772, 398] width 68 height 12
click at [787, 348] on textarea "Message…" at bounding box center [840, 353] width 223 height 21
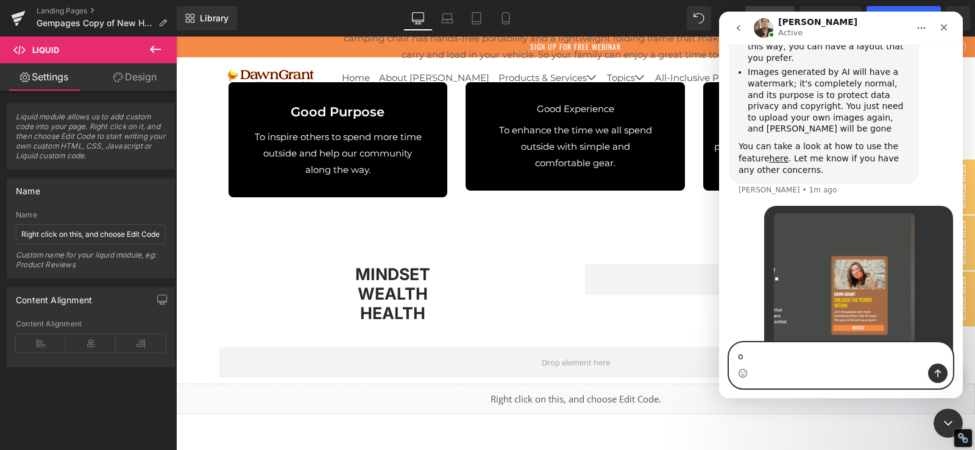
type textarea "ok"
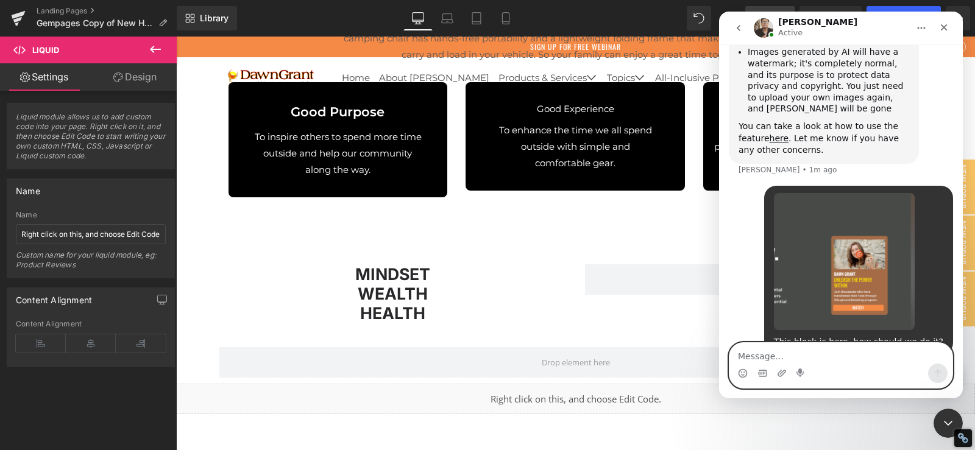
scroll to position [944, 0]
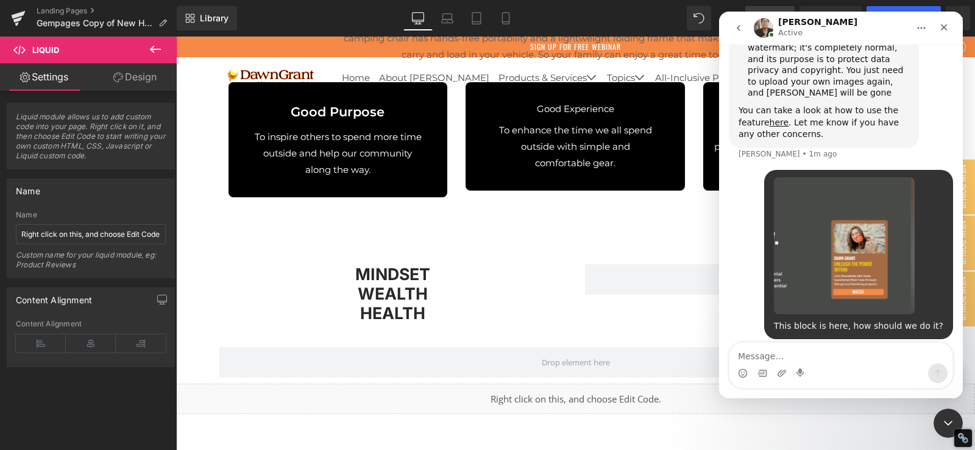
click at [854, 185] on img "Dawn says…" at bounding box center [844, 245] width 141 height 137
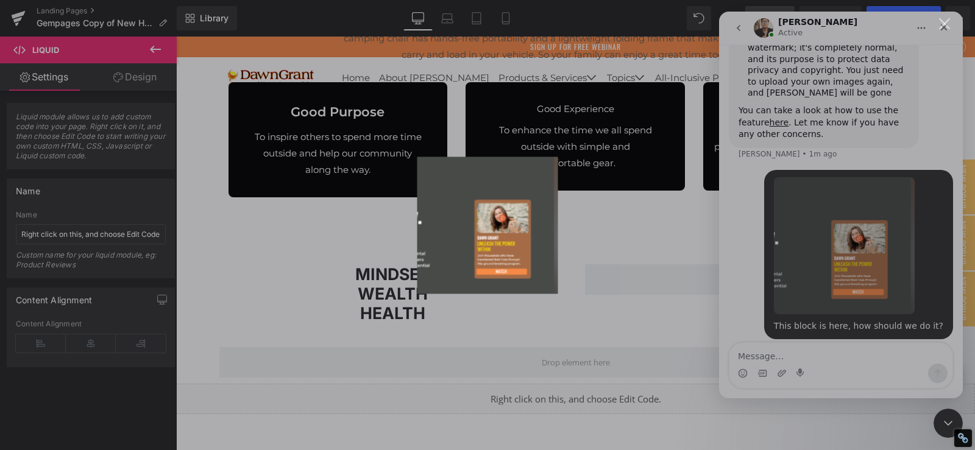
scroll to position [0, 0]
click at [497, 227] on img "Close" at bounding box center [487, 225] width 141 height 137
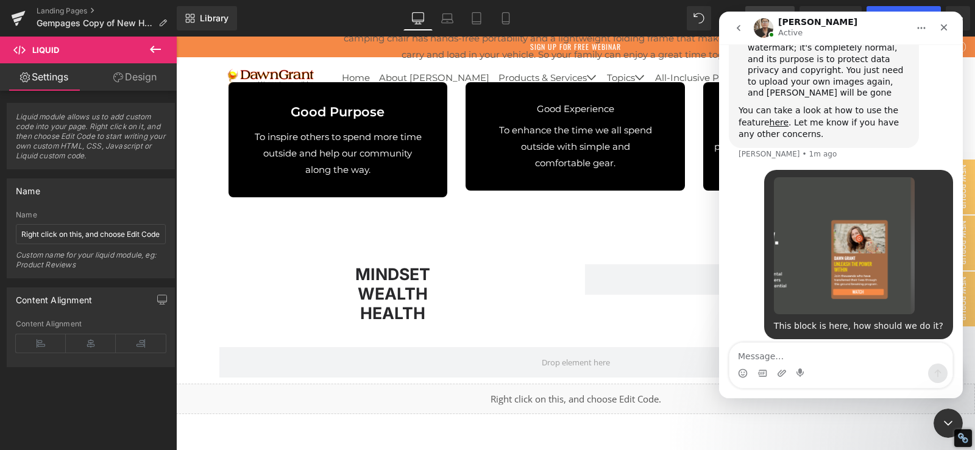
click at [497, 227] on div at bounding box center [487, 207] width 975 height 414
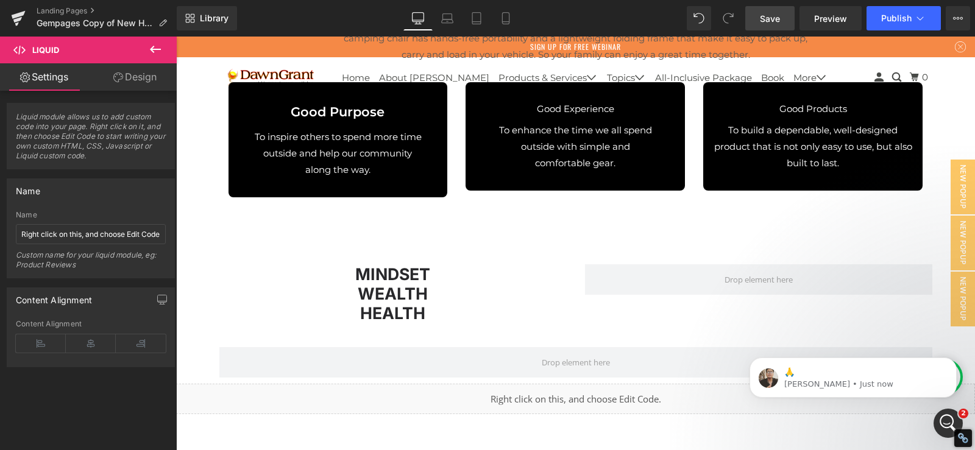
scroll to position [1010, 0]
click at [879, 379] on p "[PERSON_NAME] • Just now" at bounding box center [862, 384] width 157 height 11
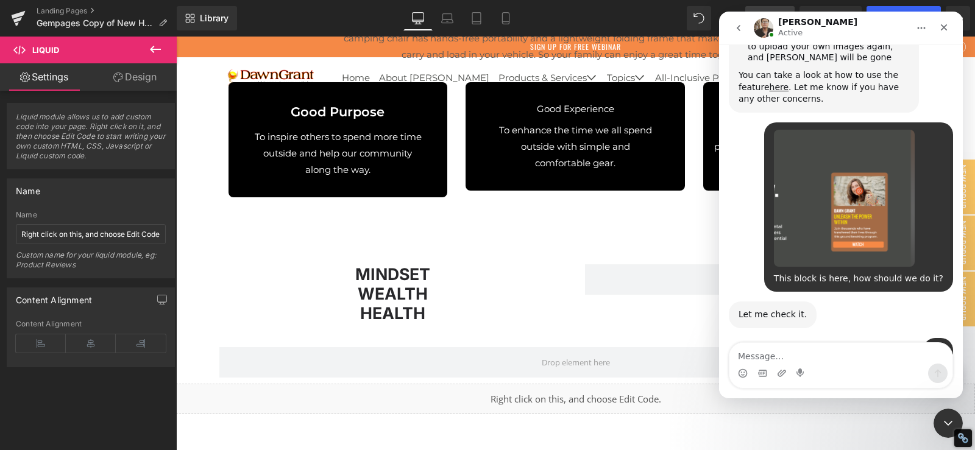
scroll to position [1030, 0]
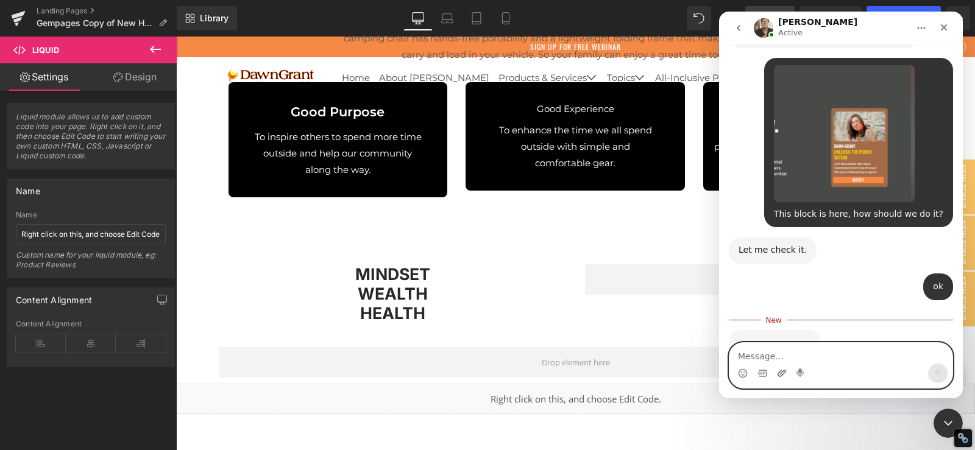
click at [784, 375] on icon "Upload attachment" at bounding box center [782, 374] width 10 height 10
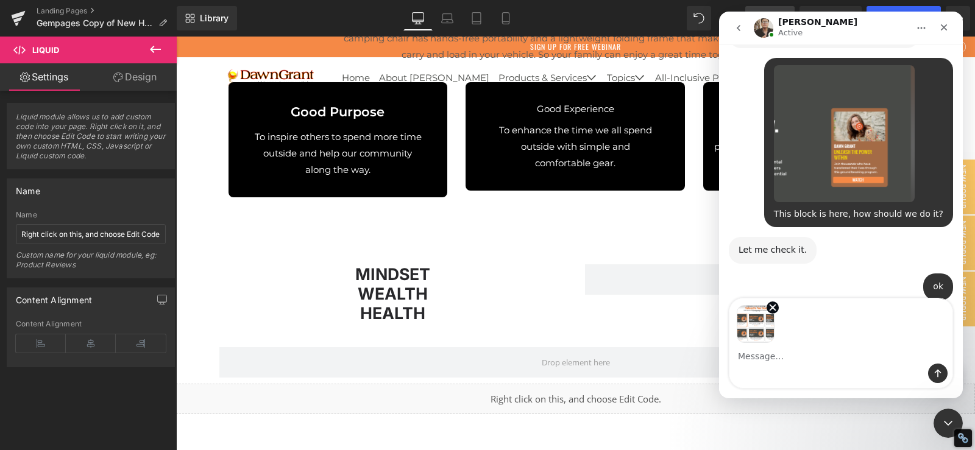
scroll to position [1074, 0]
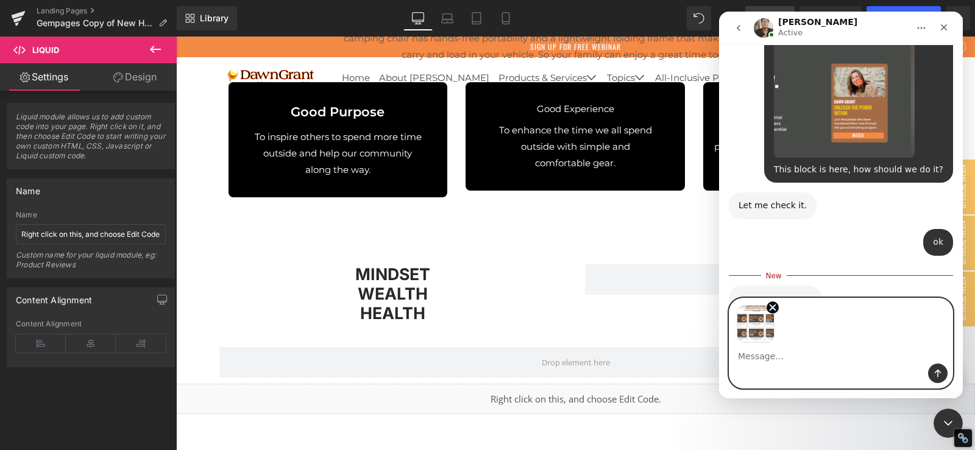
paste textarea "Check this as well and let me know."
type textarea "Check this as well and let me know."
click at [939, 373] on icon "Send a message…" at bounding box center [938, 374] width 10 height 10
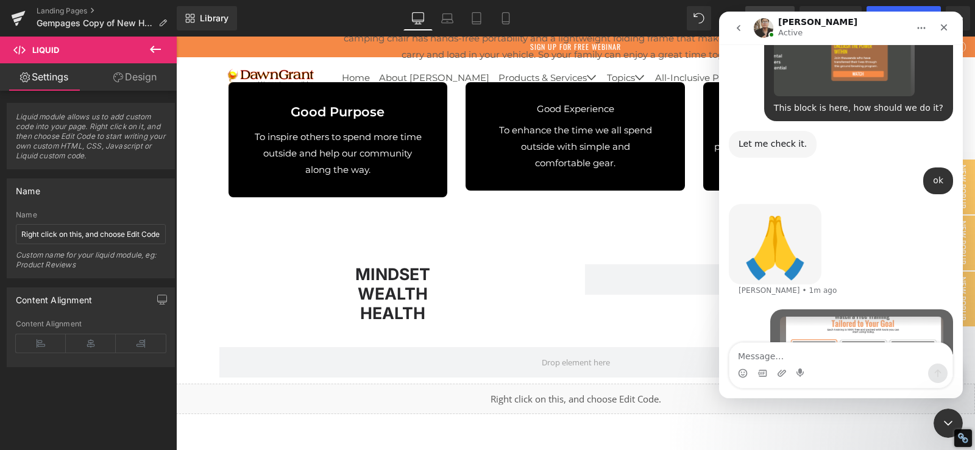
scroll to position [1158, 0]
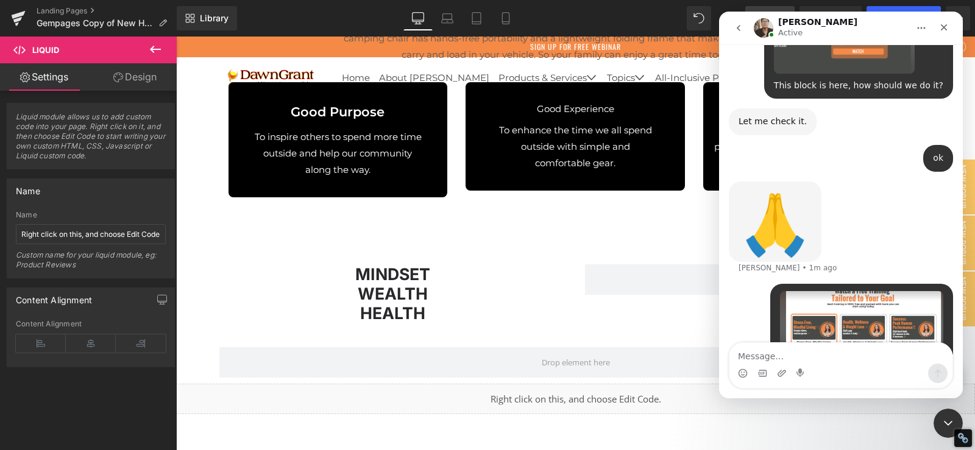
click at [849, 291] on img "Dawn says…" at bounding box center [861, 344] width 163 height 106
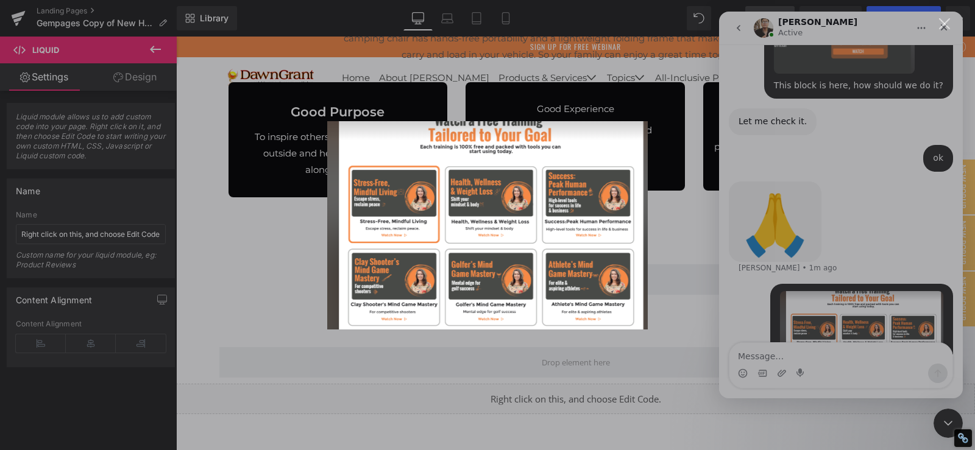
click at [897, 104] on div "Intercom messenger" at bounding box center [487, 225] width 975 height 450
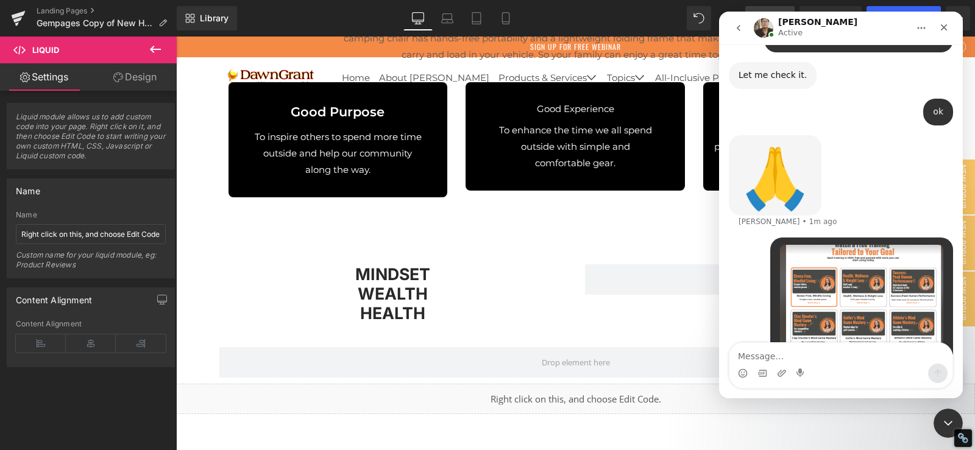
scroll to position [1205, 0]
click at [949, 423] on icon "Close Intercom Messenger" at bounding box center [946, 421] width 15 height 15
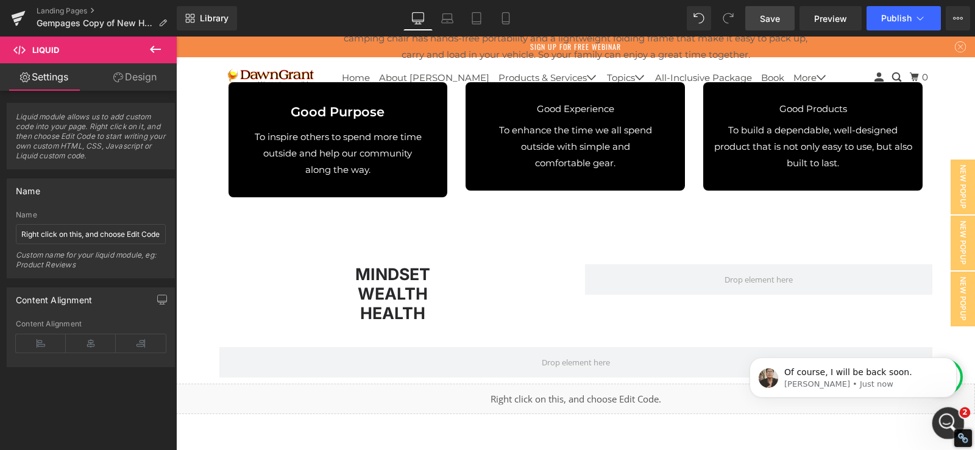
scroll to position [0, 0]
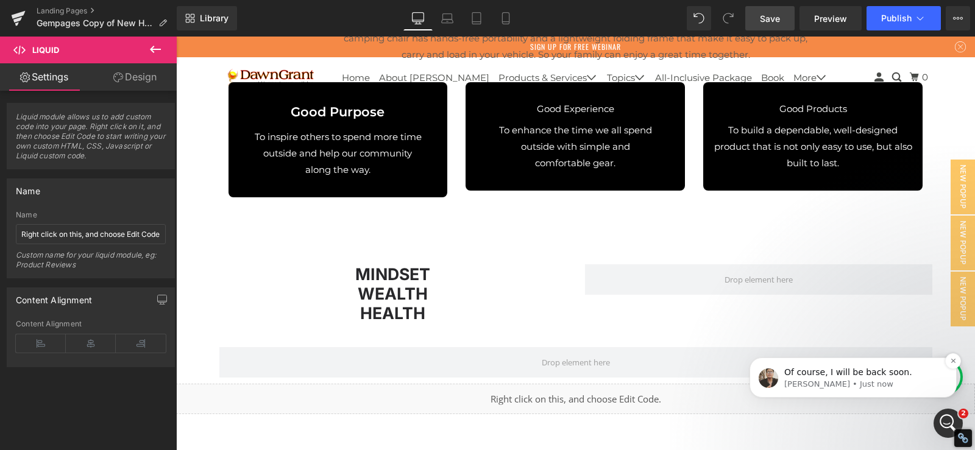
click at [897, 384] on p "[PERSON_NAME] • Just now" at bounding box center [862, 384] width 157 height 11
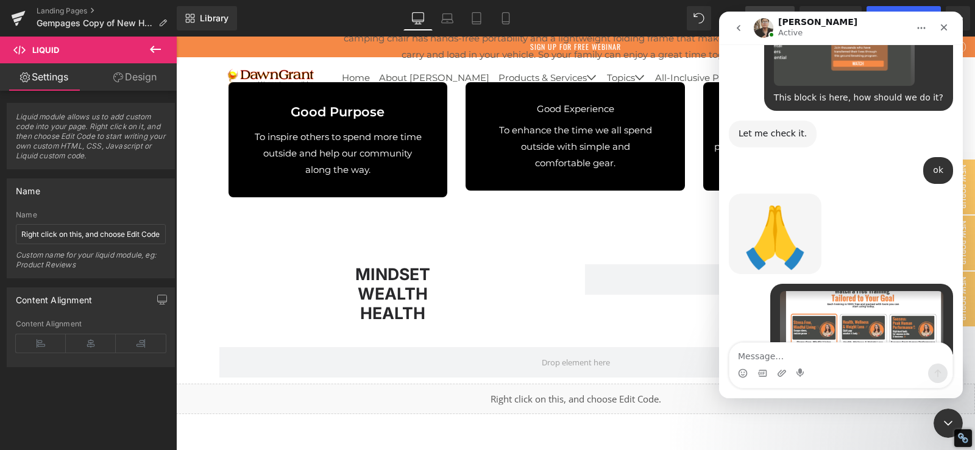
scroll to position [1215, 0]
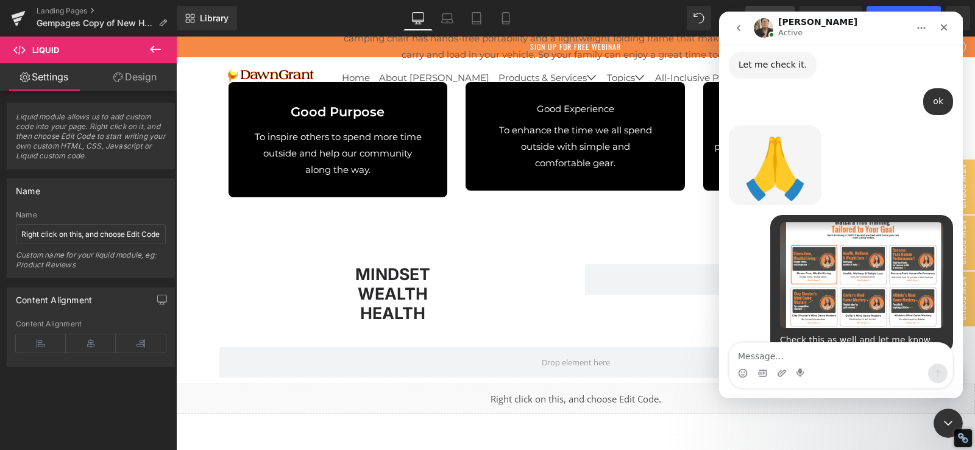
click at [820, 391] on div "Of course, I will be back soon." at bounding box center [802, 397] width 128 height 12
copy div "Of course, I will be back soon."
click at [771, 363] on textarea "Message…" at bounding box center [840, 353] width 223 height 21
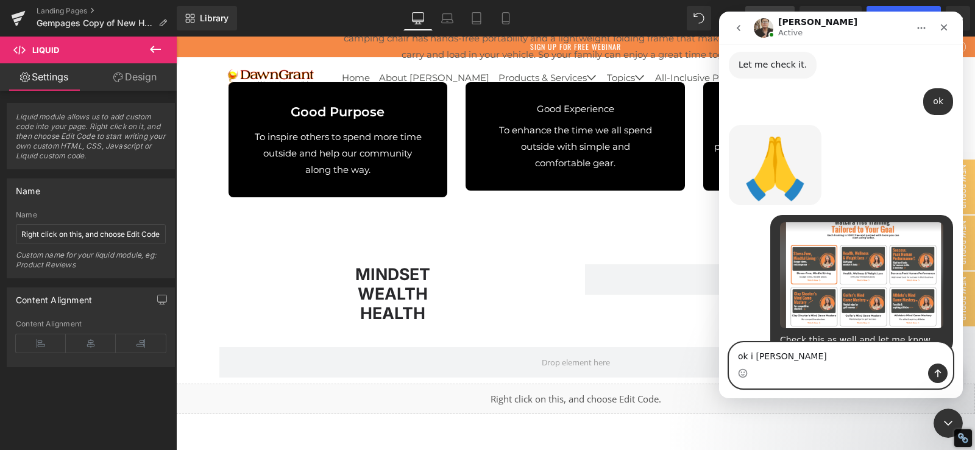
type textarea "ok i will wait"
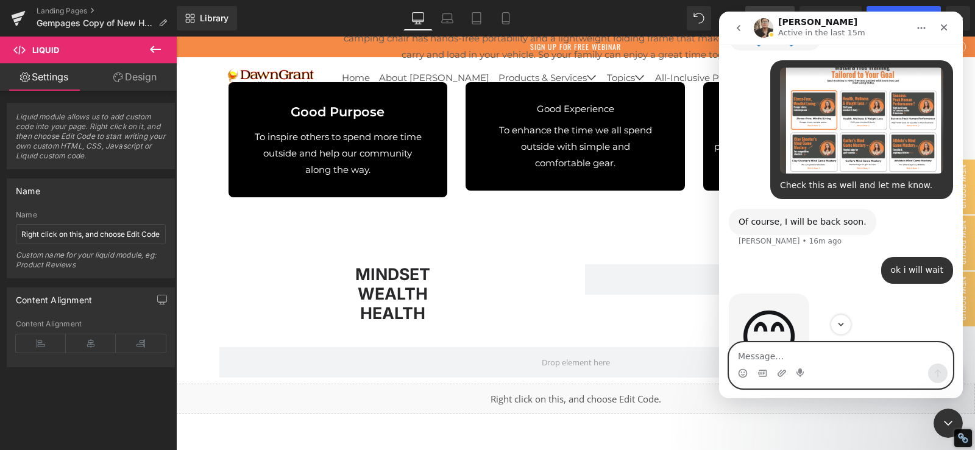
scroll to position [1457, 0]
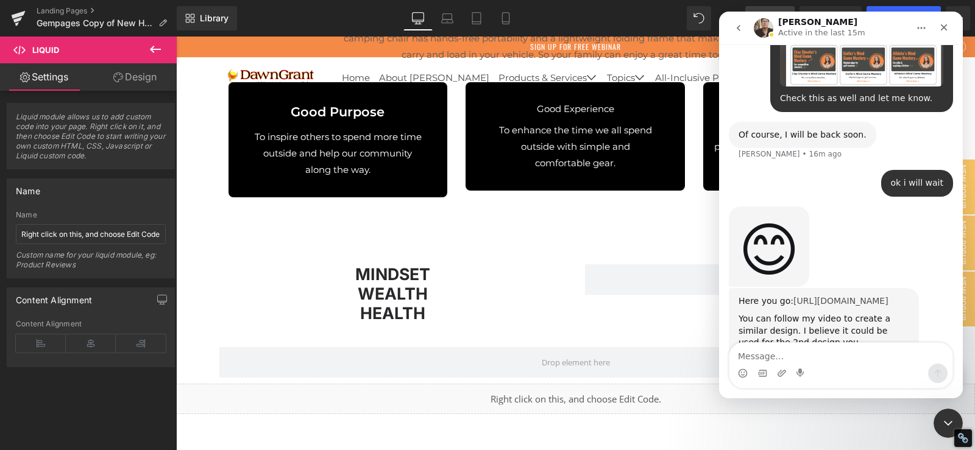
click at [793, 296] on link "https://www.loom.com/share/139979b2f8e74ed5a4ada723bb7c9e3c?sid=d125ca4f-bd1a-4…" at bounding box center [840, 301] width 95 height 10
